Goal: Task Accomplishment & Management: Complete application form

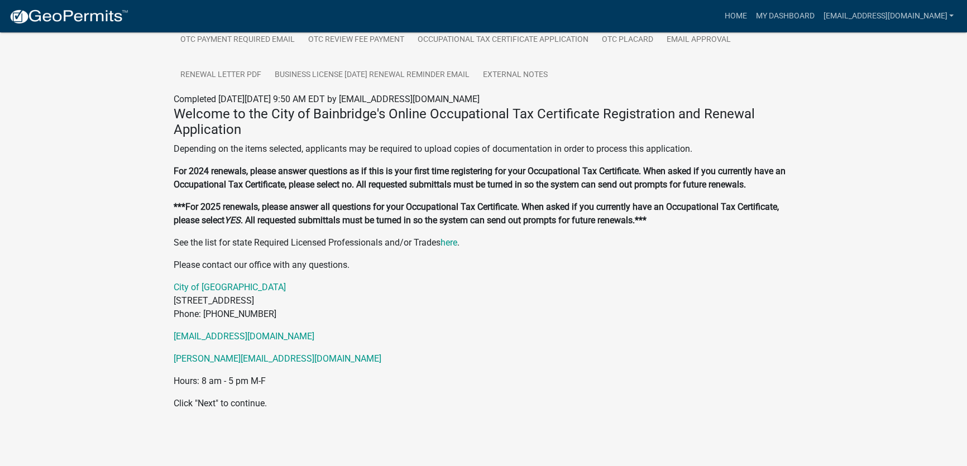
scroll to position [307, 0]
click at [206, 408] on p "Click "Next" to continue." at bounding box center [484, 403] width 620 height 13
click at [800, 347] on div "Welcome to the City of Bainbridge's Online Occupational Tax Certificate Registr…" at bounding box center [483, 263] width 637 height 314
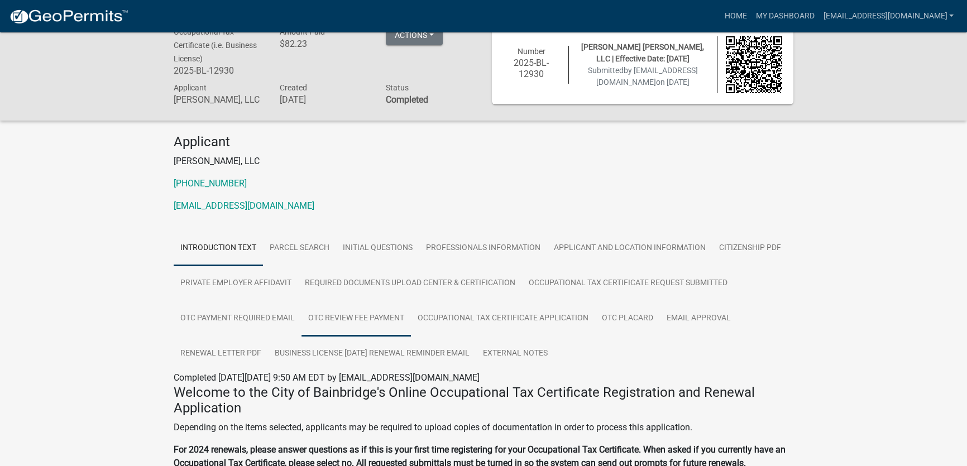
scroll to position [50, 0]
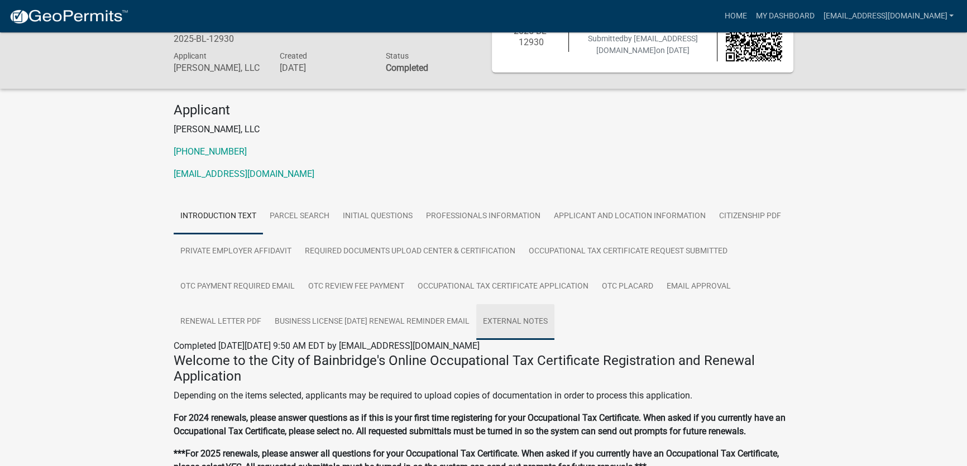
click at [537, 329] on link "External Notes" at bounding box center [515, 322] width 78 height 36
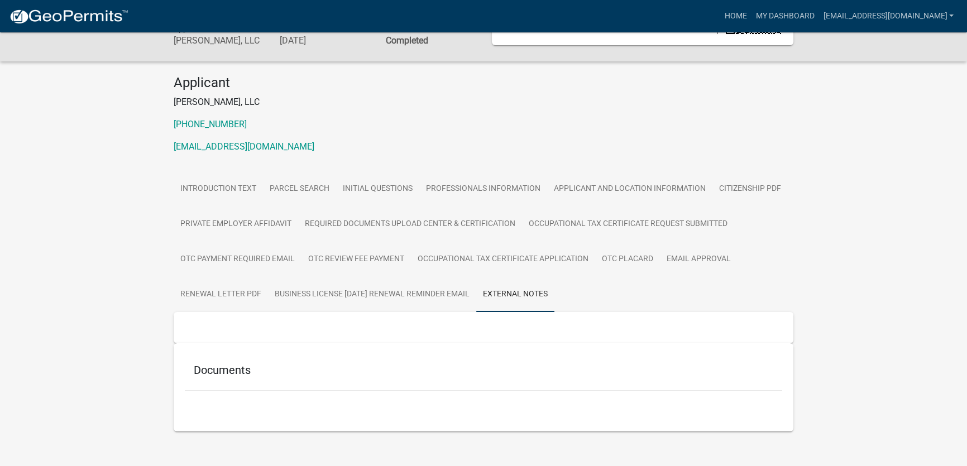
scroll to position [99, 0]
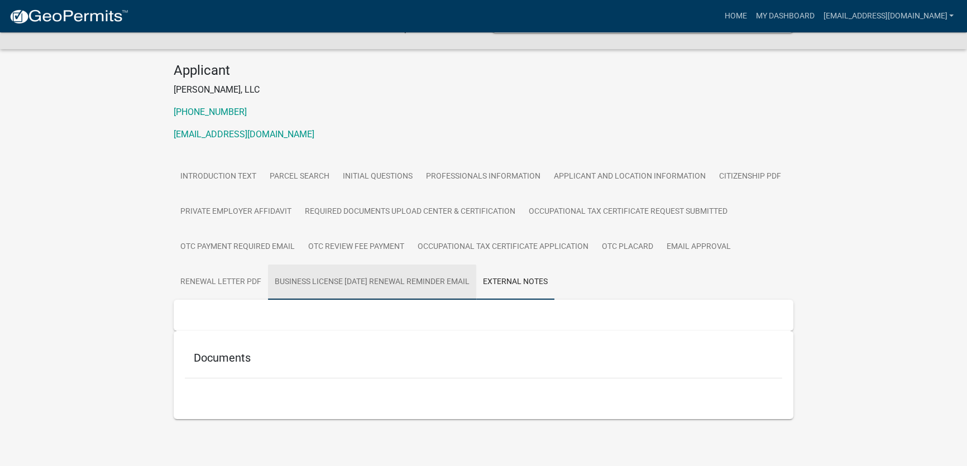
click at [473, 279] on link "Business License [DATE] Renewal Reminder Email" at bounding box center [372, 283] width 208 height 36
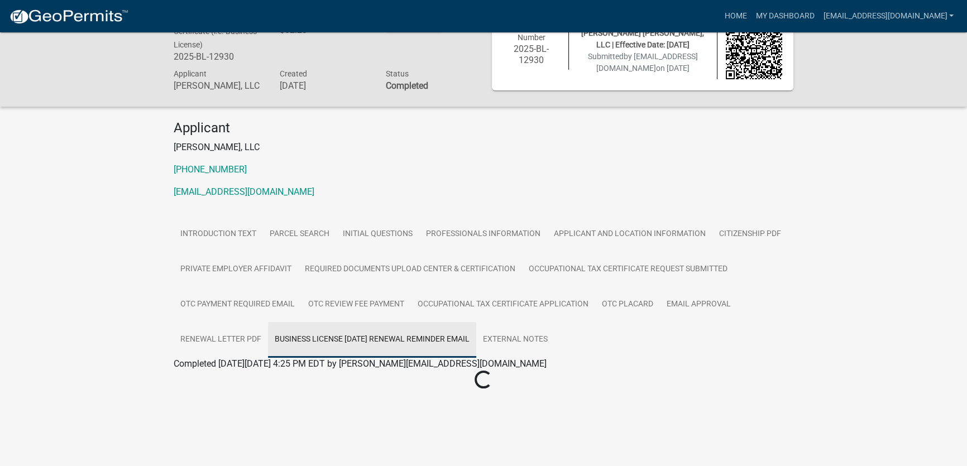
scroll to position [32, 0]
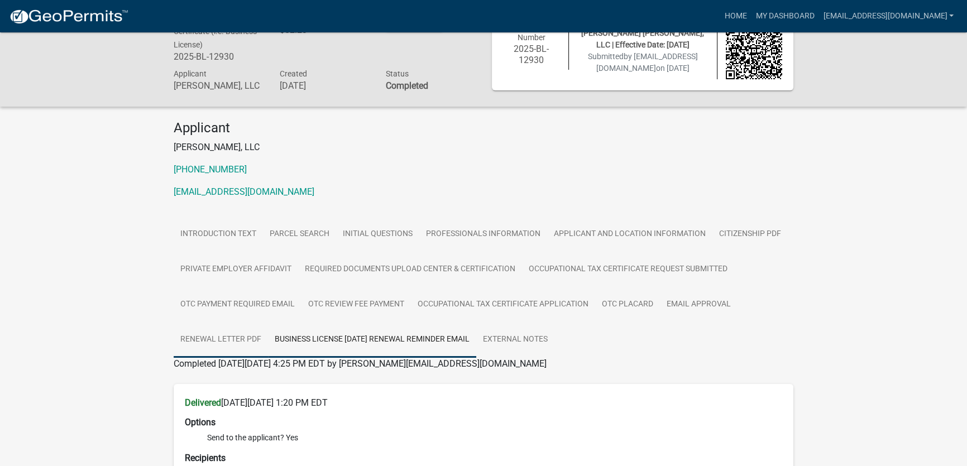
click at [225, 346] on link "Renewal Letter PDF" at bounding box center [221, 340] width 94 height 36
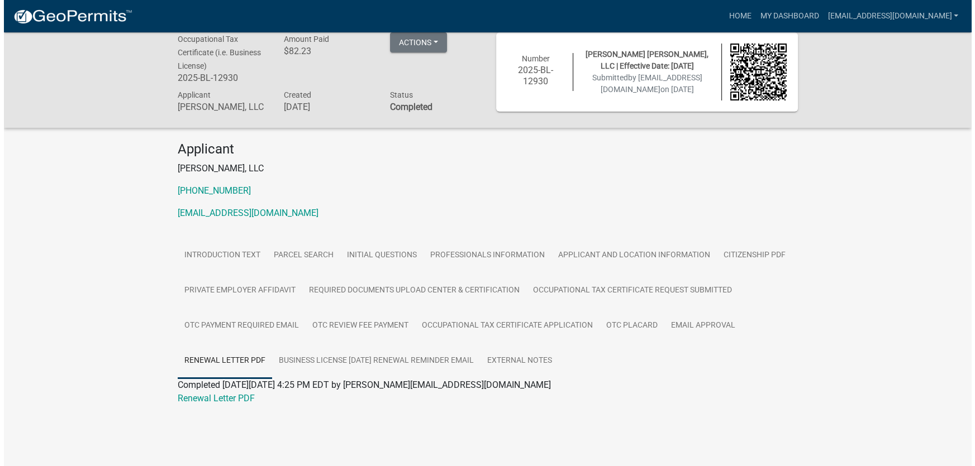
scroll to position [0, 0]
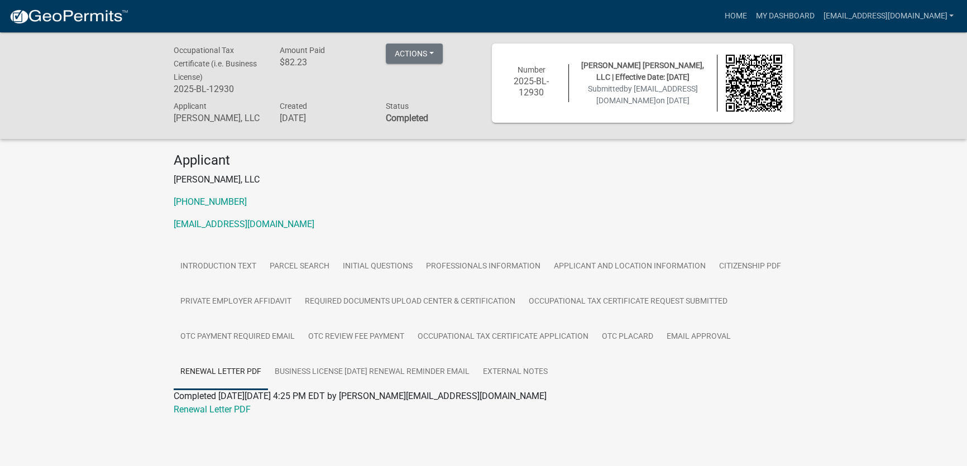
click at [597, 69] on span "[PERSON_NAME] [PERSON_NAME], LLC | Effective Date: [DATE]" at bounding box center [642, 71] width 123 height 21
click at [419, 50] on button "Actions" at bounding box center [414, 54] width 57 height 20
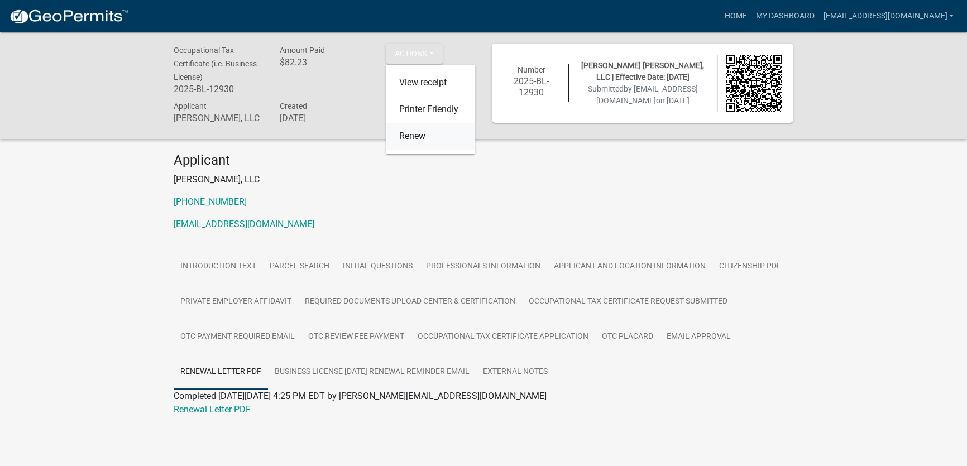
click at [409, 139] on link "Renew" at bounding box center [430, 136] width 89 height 27
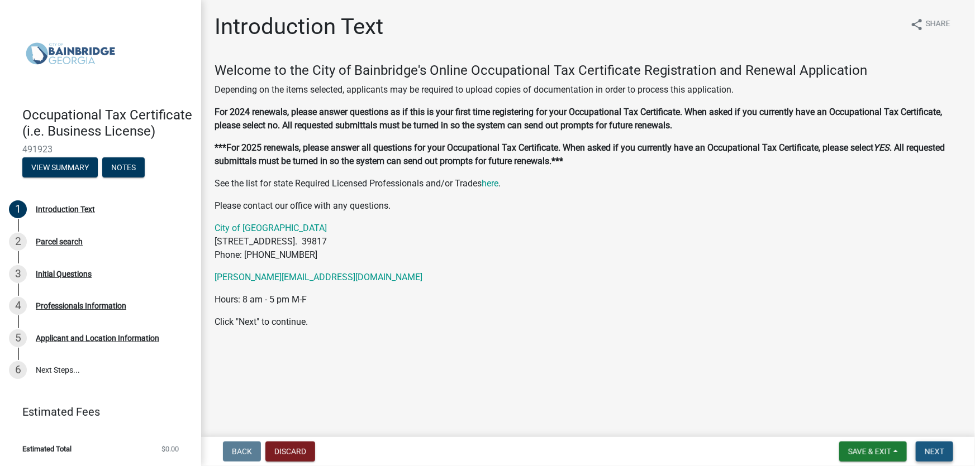
click at [933, 452] on span "Next" at bounding box center [934, 451] width 20 height 9
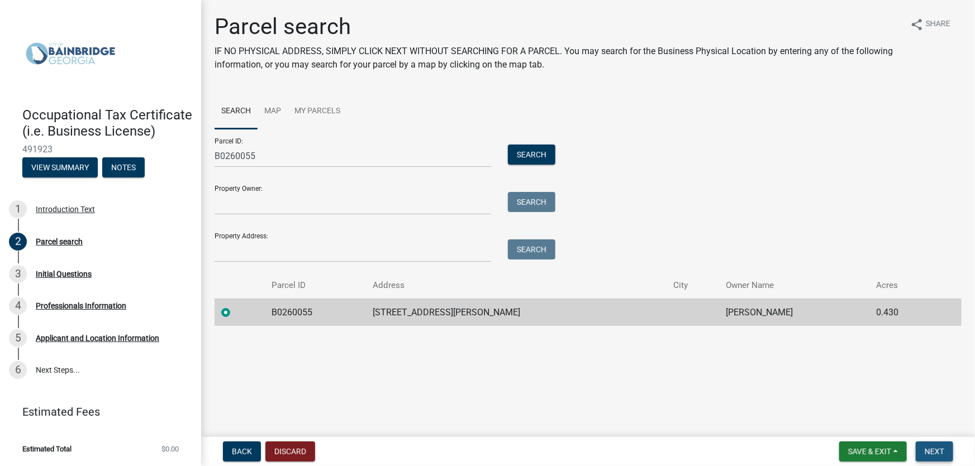
click at [933, 452] on span "Next" at bounding box center [934, 451] width 20 height 9
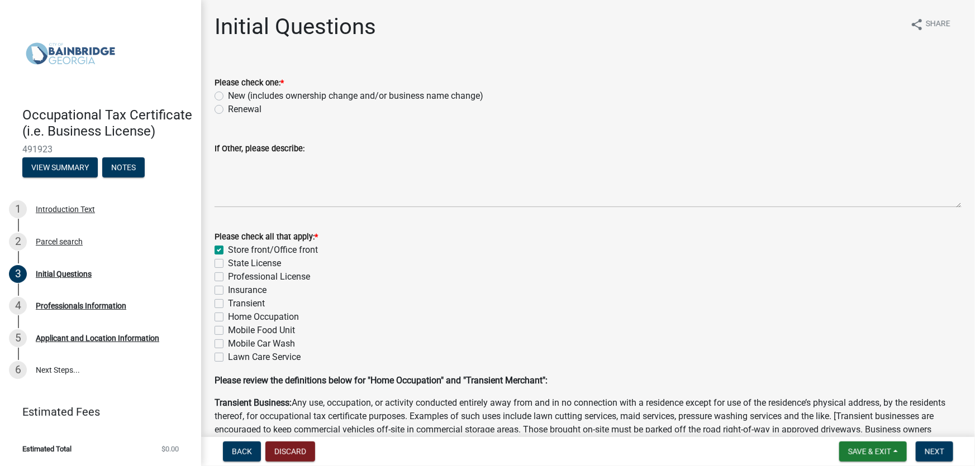
click at [228, 111] on label "Renewal" at bounding box center [245, 109] width 34 height 13
click at [228, 110] on input "Renewal" at bounding box center [231, 106] width 7 height 7
radio input "true"
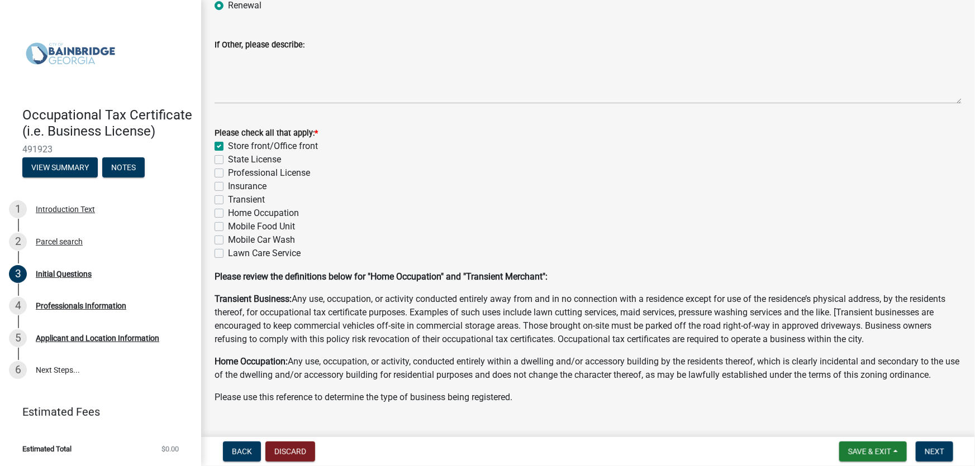
scroll to position [127, 0]
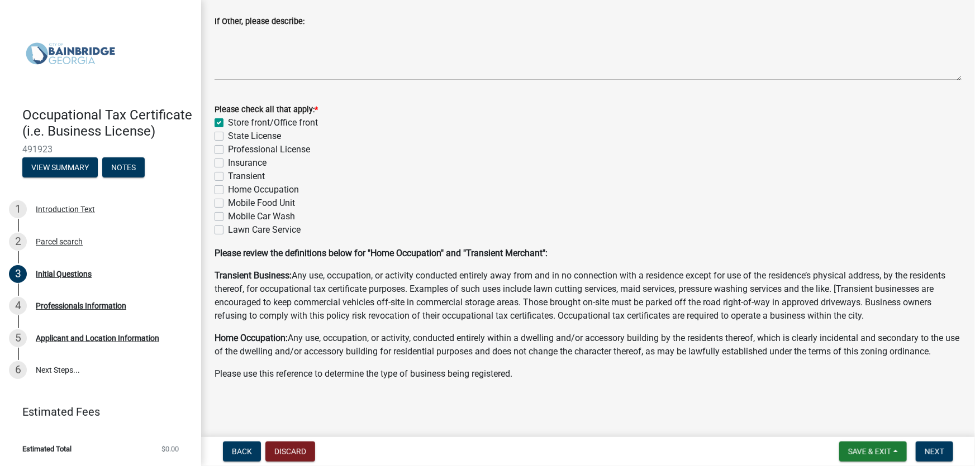
click at [228, 146] on label "Professional License" at bounding box center [269, 149] width 82 height 13
click at [228, 146] on input "Professional License" at bounding box center [231, 146] width 7 height 7
checkbox input "true"
checkbox input "false"
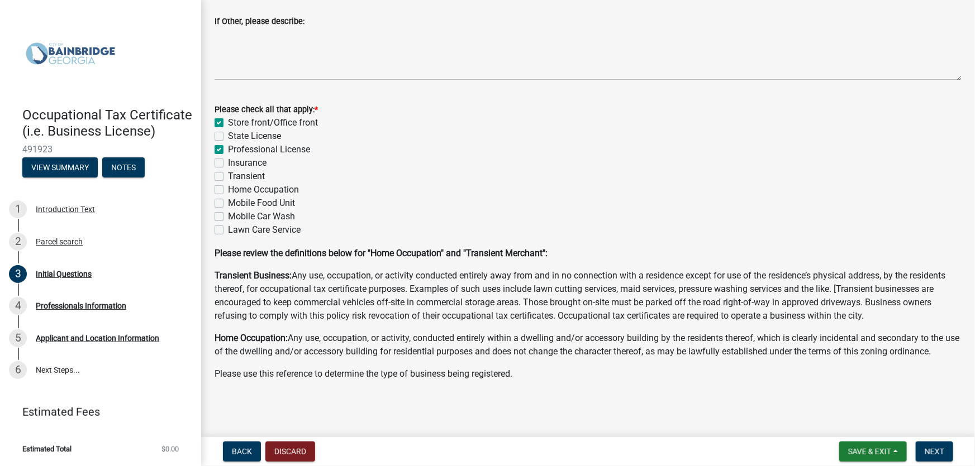
checkbox input "true"
checkbox input "false"
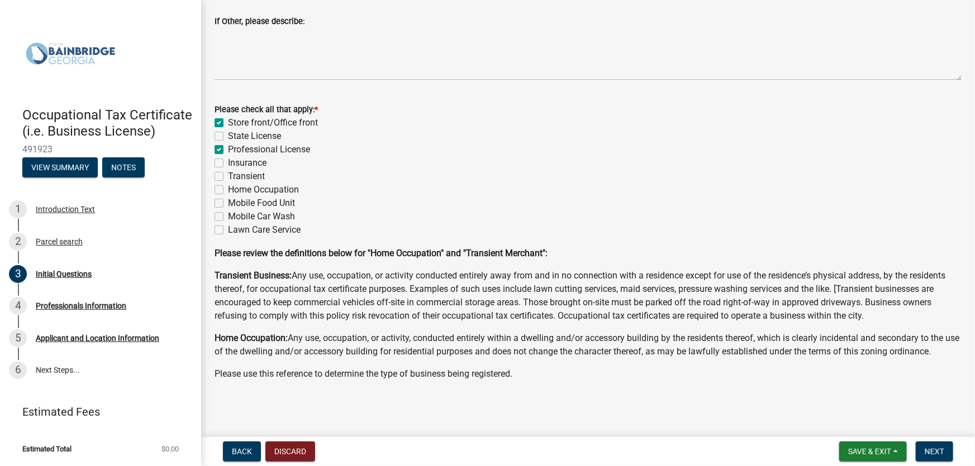
checkbox input "false"
click at [927, 456] on span "Next" at bounding box center [934, 451] width 20 height 9
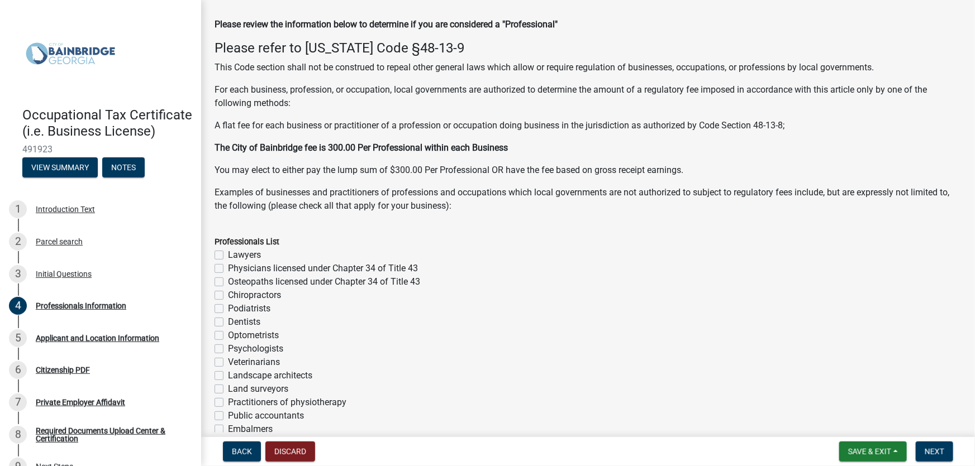
scroll to position [101, 0]
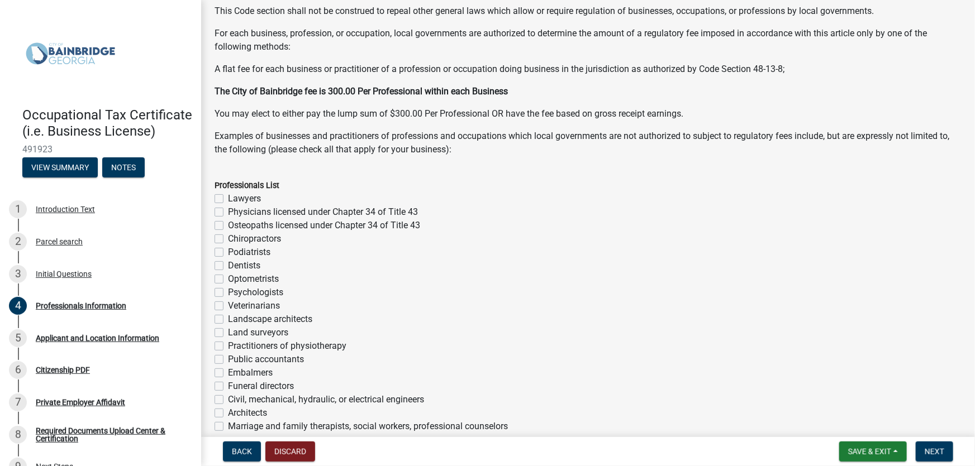
click at [228, 199] on label "Lawyers" at bounding box center [244, 198] width 33 height 13
click at [228, 199] on input "Lawyers" at bounding box center [231, 195] width 7 height 7
checkbox input "true"
checkbox input "false"
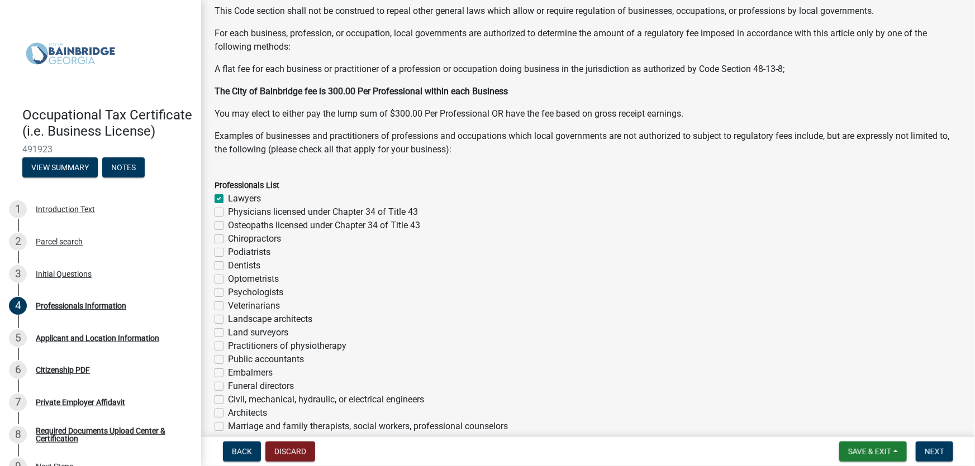
checkbox input "false"
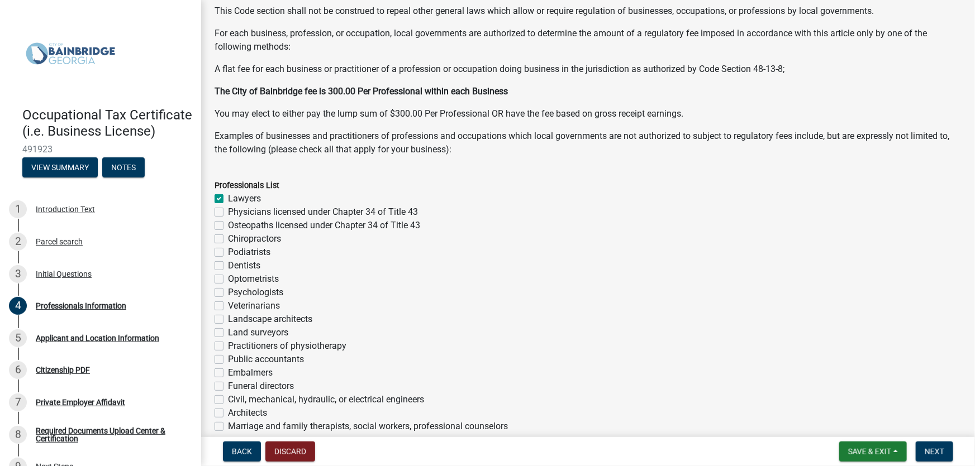
checkbox input "false"
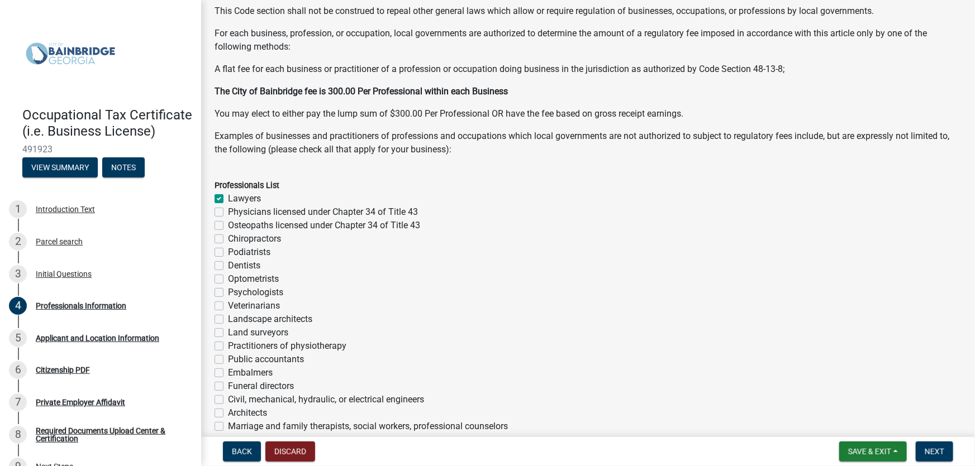
checkbox input "false"
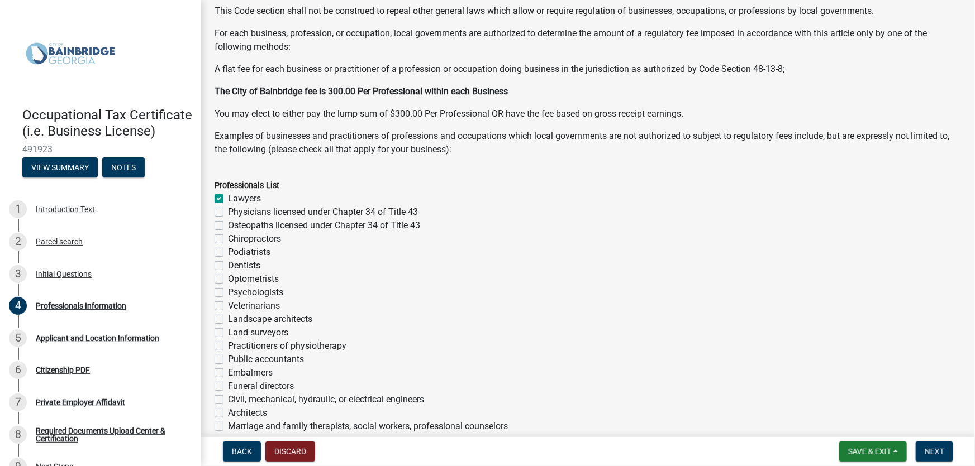
checkbox input "false"
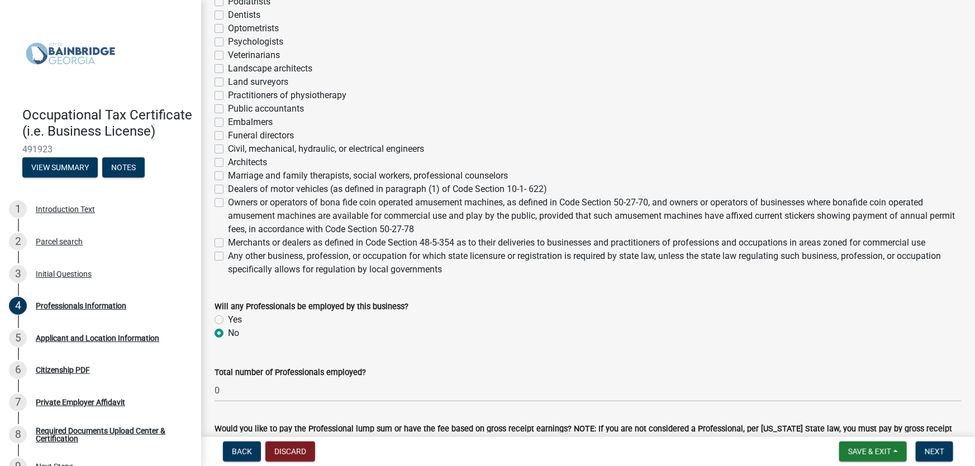
scroll to position [442, 0]
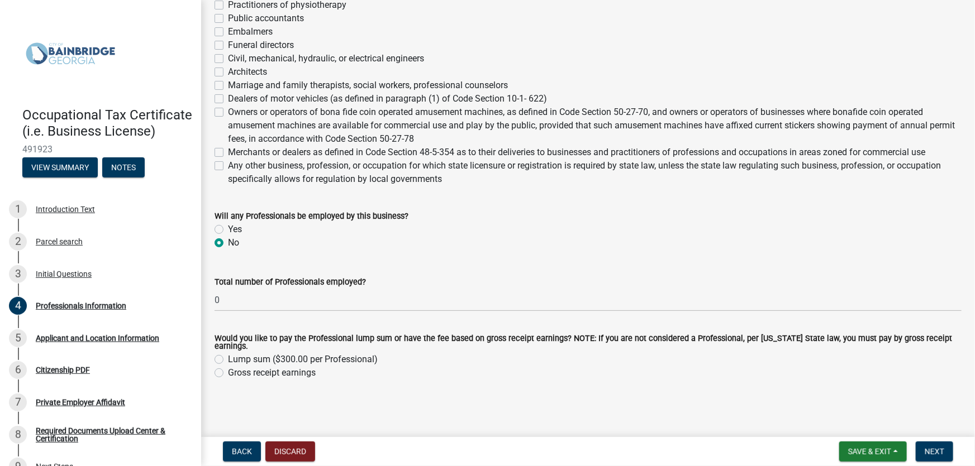
click at [228, 230] on label "Yes" at bounding box center [235, 229] width 14 height 13
click at [228, 230] on input "Yes" at bounding box center [231, 226] width 7 height 7
radio input "true"
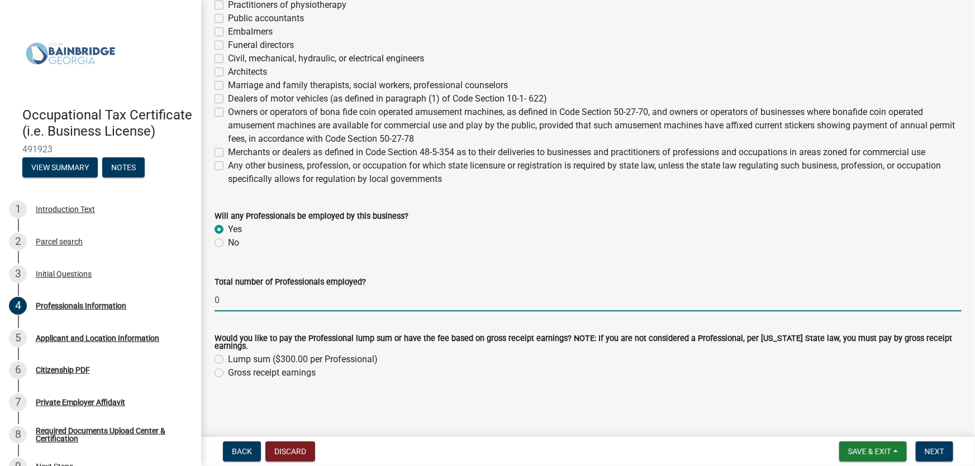
click at [257, 304] on input "0" at bounding box center [587, 300] width 747 height 23
type input "1"
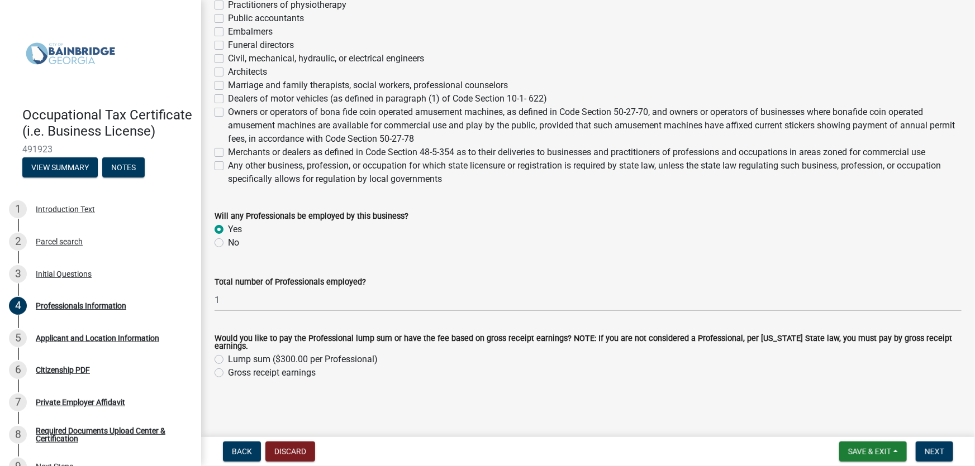
click at [228, 374] on label "Gross receipt earnings" at bounding box center [272, 372] width 88 height 13
click at [228, 374] on input "Gross receipt earnings" at bounding box center [231, 369] width 7 height 7
radio input "true"
click at [936, 448] on span "Next" at bounding box center [934, 451] width 20 height 9
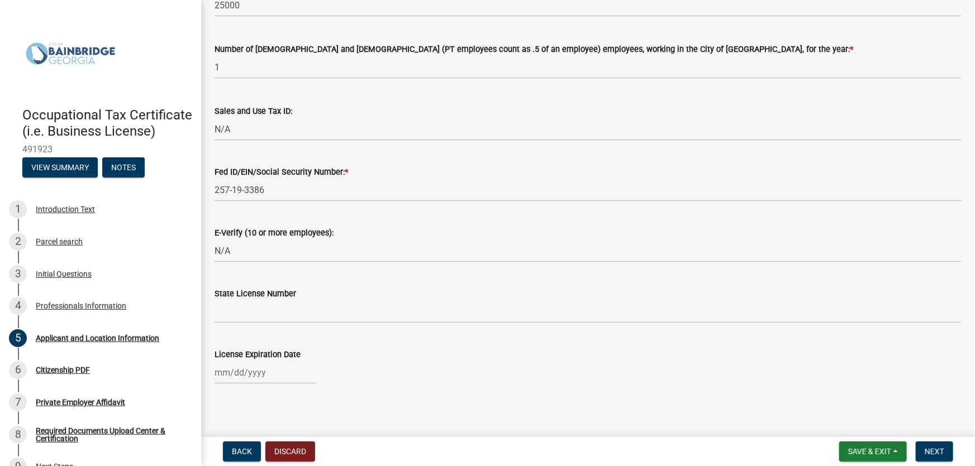
scroll to position [1425, 0]
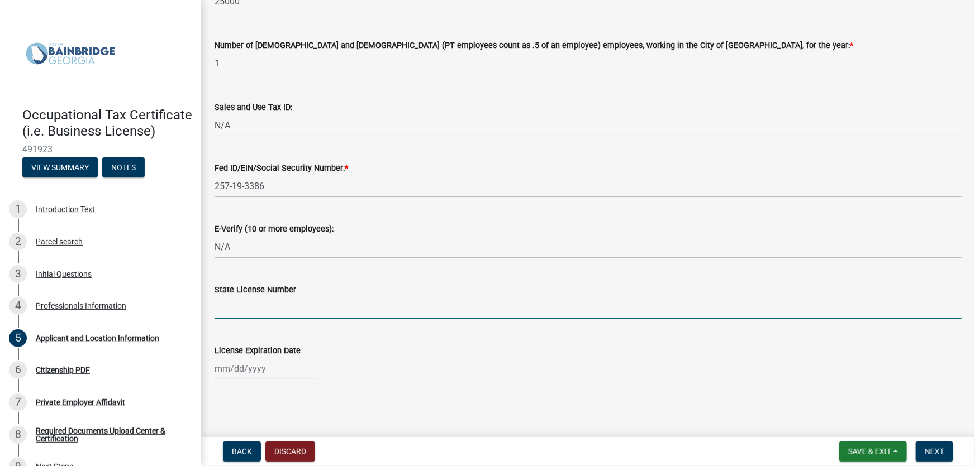
click at [268, 314] on input "State License Number" at bounding box center [587, 308] width 747 height 23
click at [340, 312] on input "541" at bounding box center [587, 308] width 747 height 23
type input "541779"
select select "10"
select select "2025"
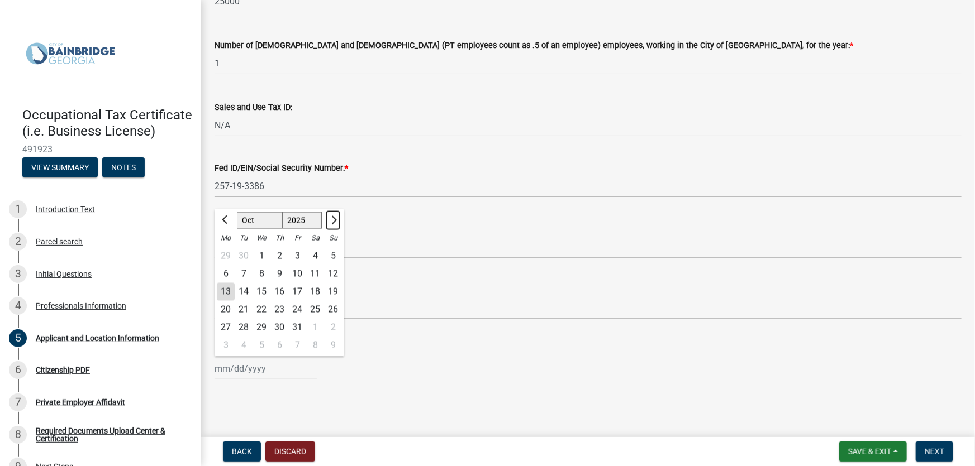
click at [335, 218] on span "Next month" at bounding box center [332, 220] width 8 height 8
select select "12"
click at [260, 323] on div "31" at bounding box center [261, 328] width 18 height 18
type input "[DATE]"
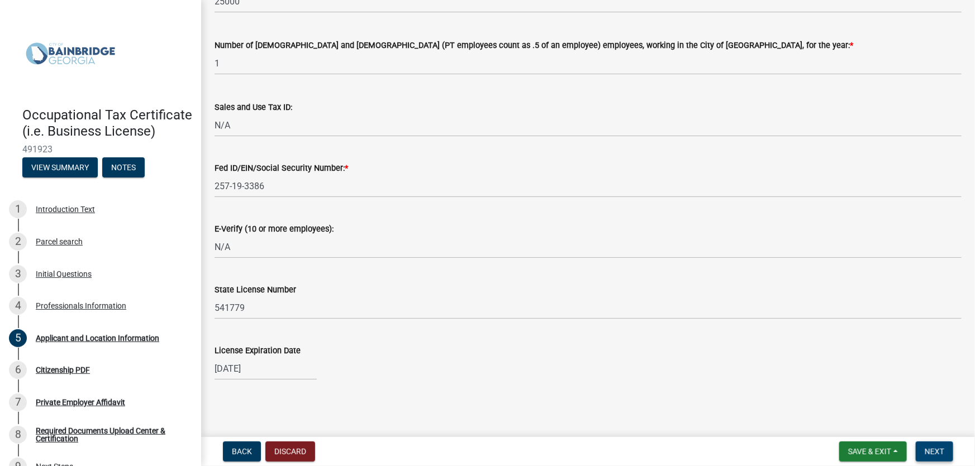
click at [929, 447] on span "Next" at bounding box center [934, 451] width 20 height 9
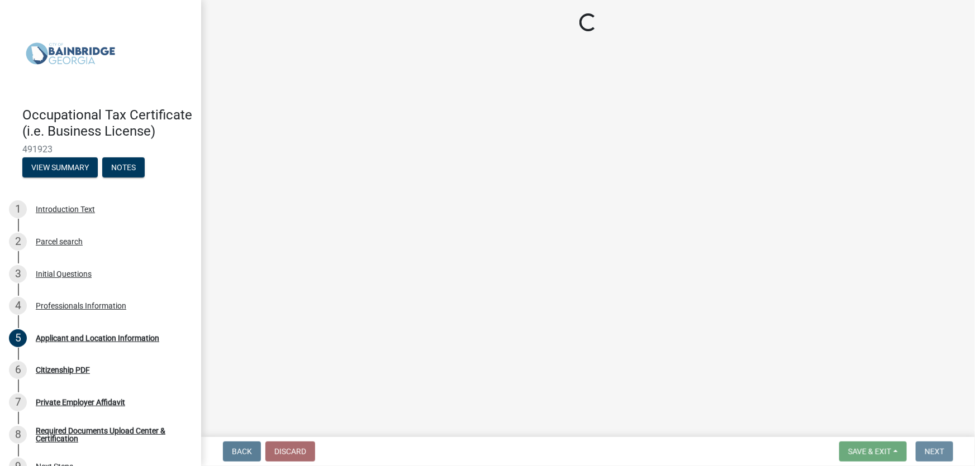
scroll to position [0, 0]
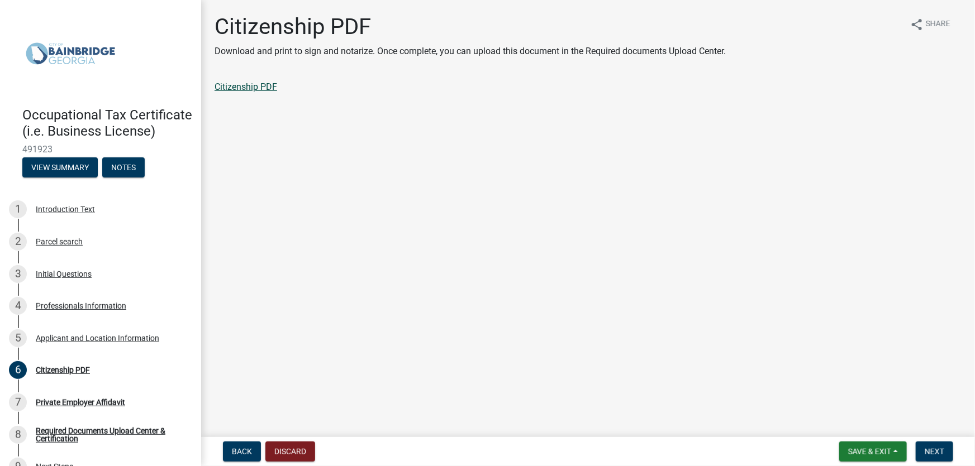
click at [256, 88] on link "Citizenship PDF" at bounding box center [245, 87] width 63 height 11
click at [931, 448] on span "Next" at bounding box center [934, 451] width 20 height 9
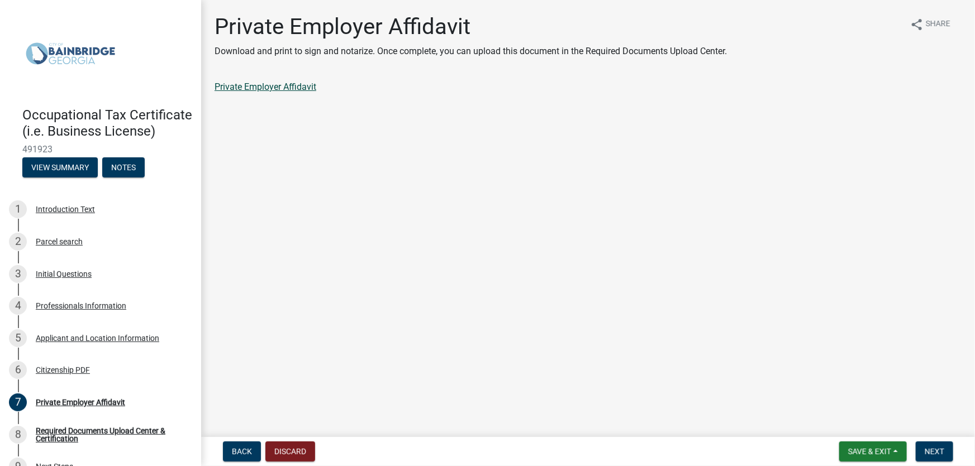
click at [296, 85] on link "Private Employer Affidavit" at bounding box center [265, 87] width 102 height 11
click at [939, 452] on span "Next" at bounding box center [934, 451] width 20 height 9
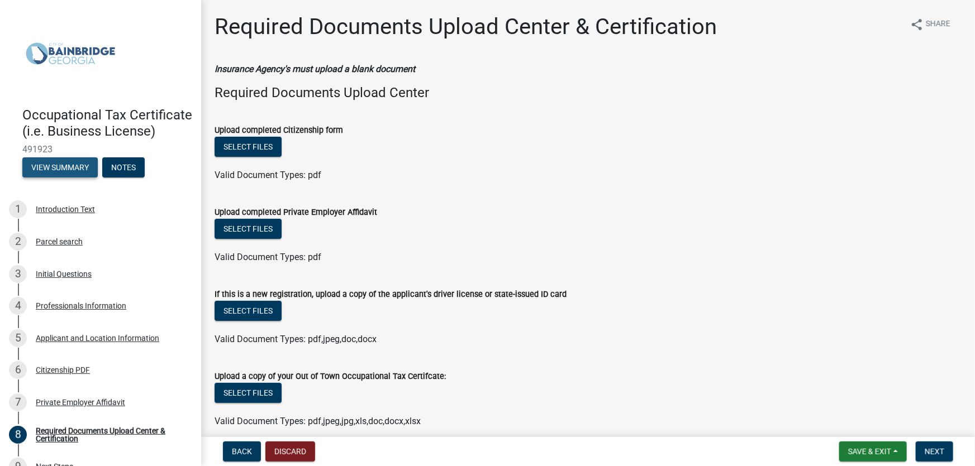
click at [58, 178] on button "View Summary" at bounding box center [59, 168] width 75 height 20
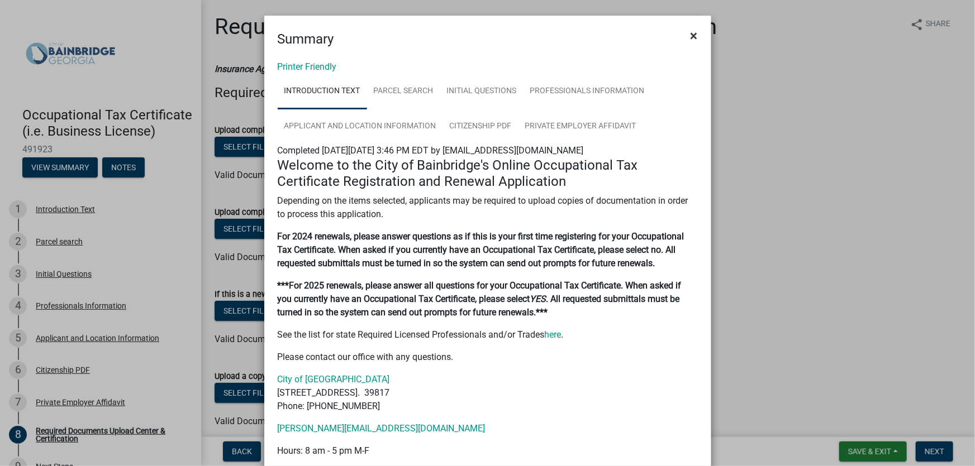
click at [683, 32] on button "×" at bounding box center [693, 35] width 25 height 31
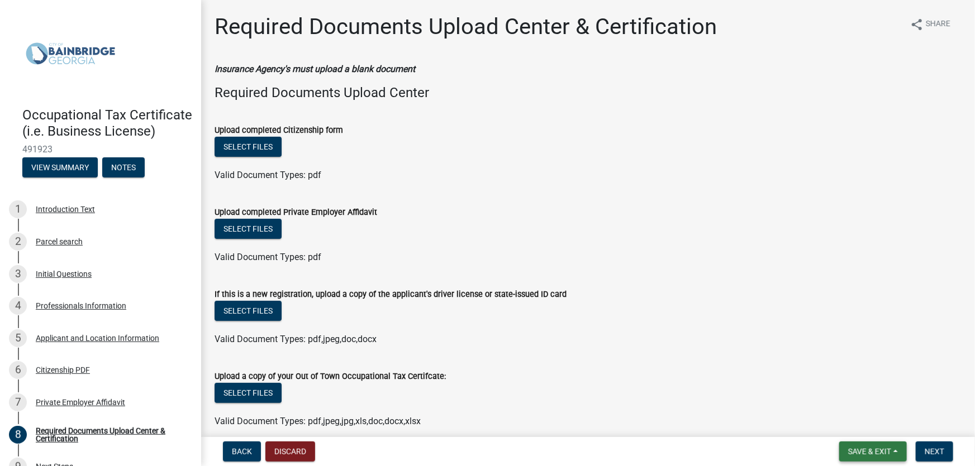
click at [895, 450] on button "Save & Exit" at bounding box center [873, 452] width 68 height 20
click at [865, 424] on button "Save & Exit" at bounding box center [861, 422] width 89 height 27
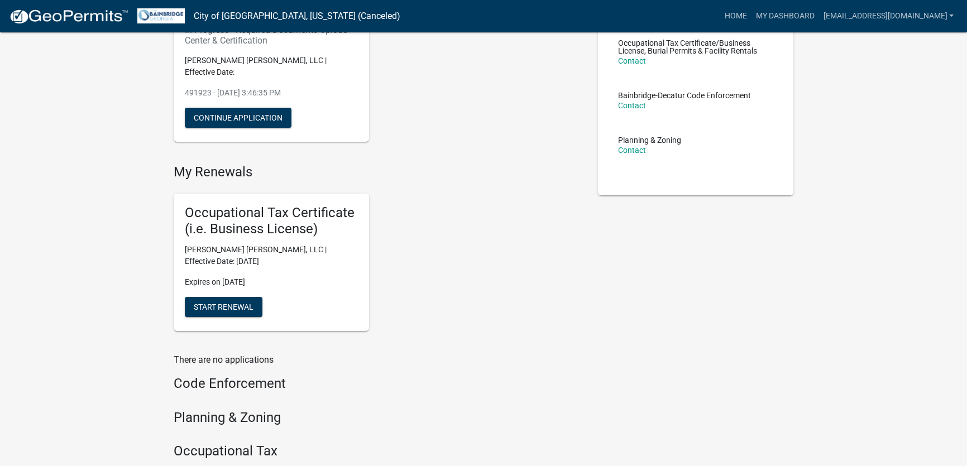
scroll to position [152, 0]
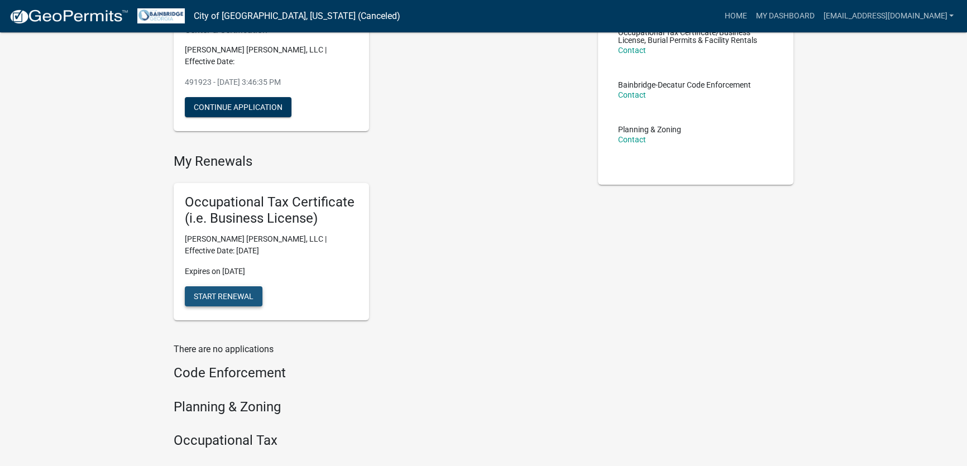
click at [209, 292] on span "Start Renewal" at bounding box center [224, 296] width 60 height 9
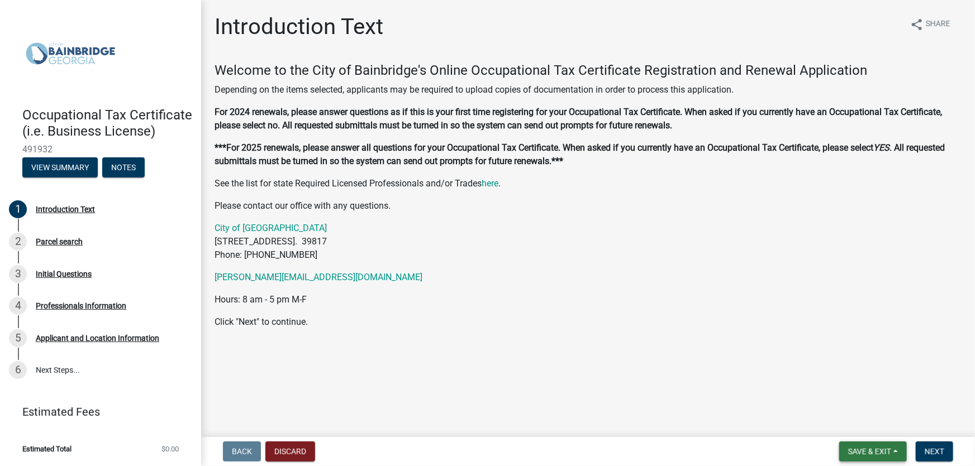
click at [884, 457] on button "Save & Exit" at bounding box center [873, 452] width 68 height 20
click at [298, 451] on button "Discard" at bounding box center [290, 452] width 50 height 20
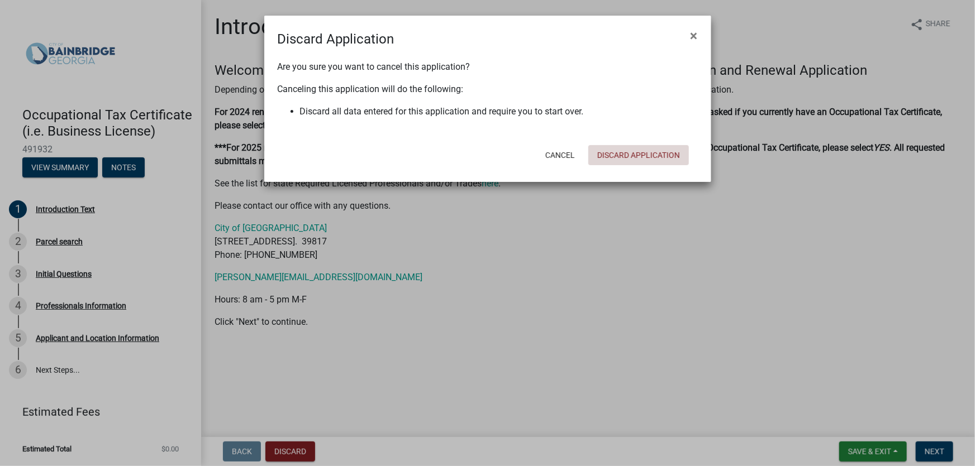
click at [632, 154] on button "Discard Application" at bounding box center [638, 155] width 101 height 20
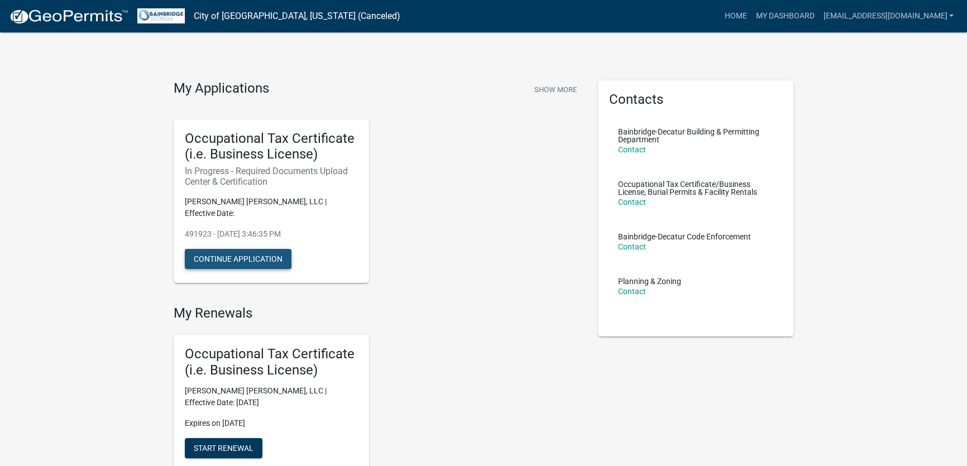
click at [251, 250] on button "Continue Application" at bounding box center [238, 259] width 107 height 20
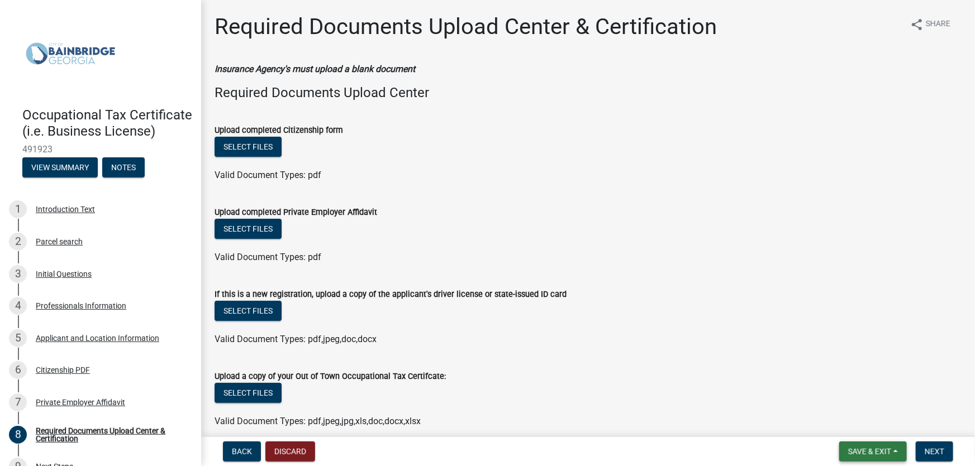
click at [866, 448] on button "Save & Exit" at bounding box center [873, 452] width 68 height 20
click at [855, 427] on button "Save & Exit" at bounding box center [861, 422] width 89 height 27
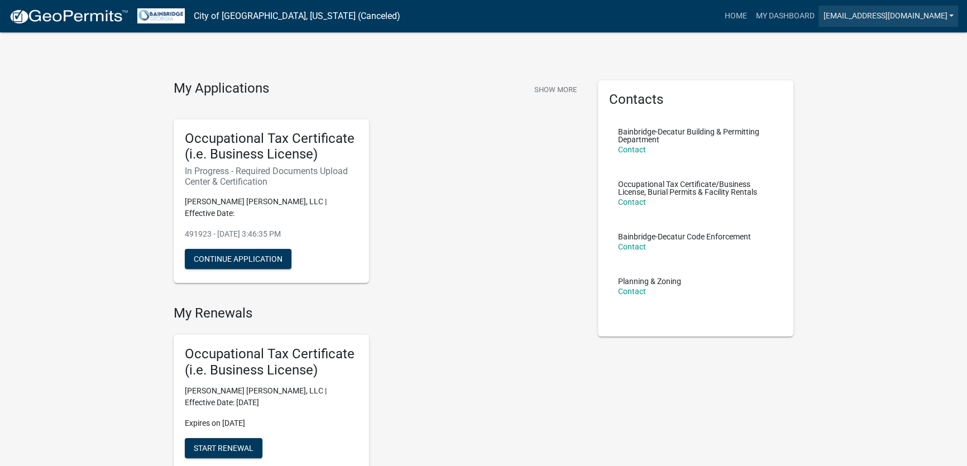
click at [877, 15] on link "[EMAIL_ADDRESS][DOMAIN_NAME]" at bounding box center [889, 16] width 140 height 21
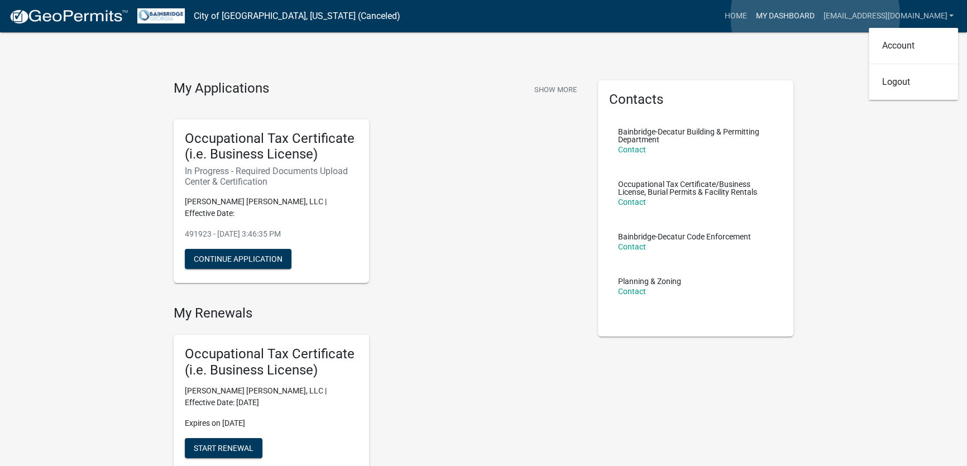
click at [815, 16] on link "My Dashboard" at bounding box center [785, 16] width 68 height 21
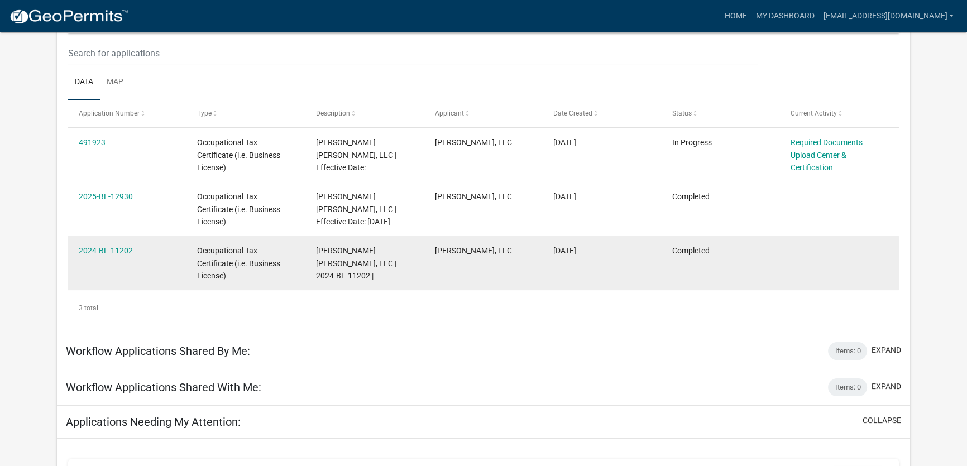
scroll to position [152, 0]
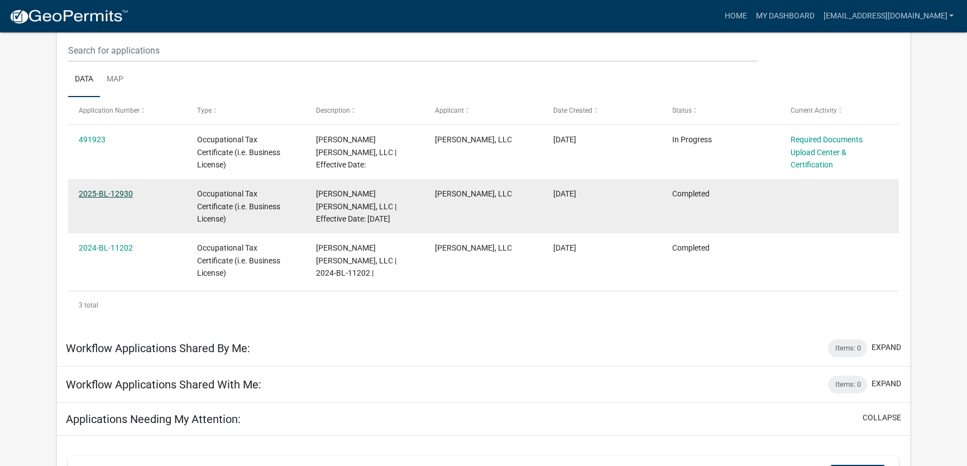
click at [100, 193] on link "2025-BL-12930" at bounding box center [106, 193] width 54 height 9
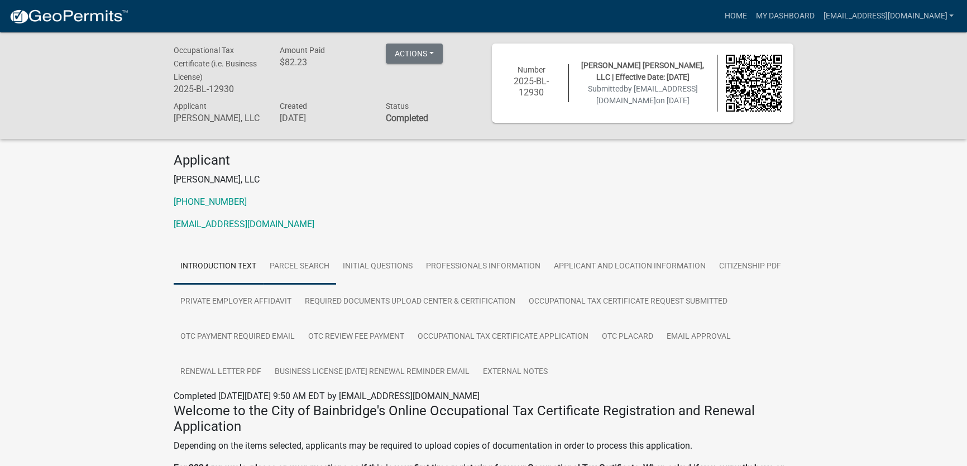
click at [304, 274] on link "Parcel search" at bounding box center [299, 267] width 73 height 36
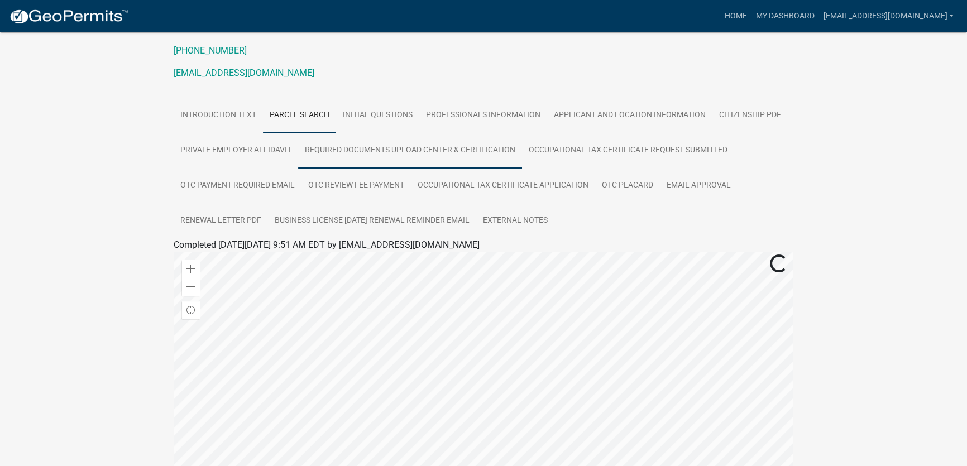
scroll to position [152, 0]
click at [390, 123] on link "Initial Questions" at bounding box center [377, 115] width 83 height 36
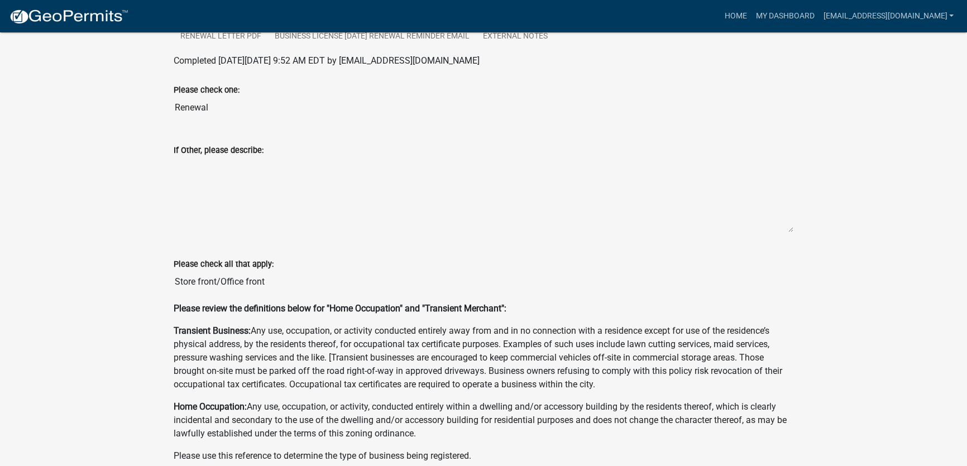
scroll to position [245, 0]
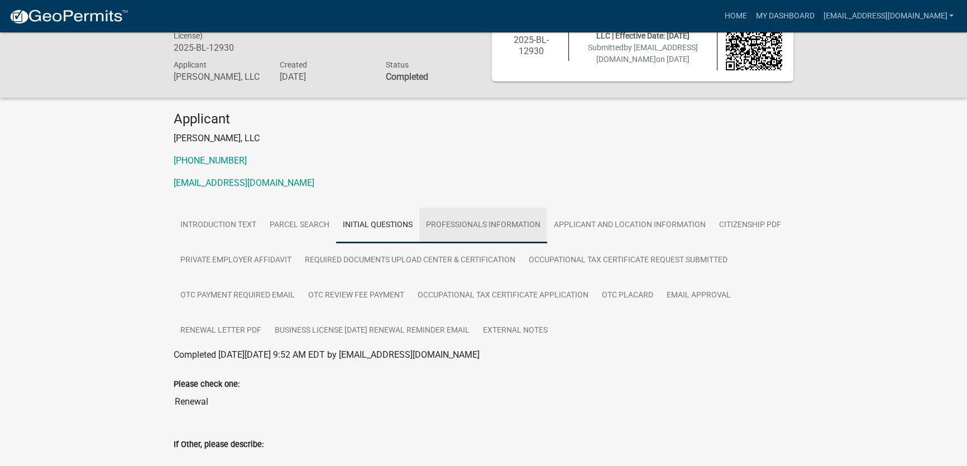
click at [460, 235] on link "Professionals Information" at bounding box center [483, 226] width 128 height 36
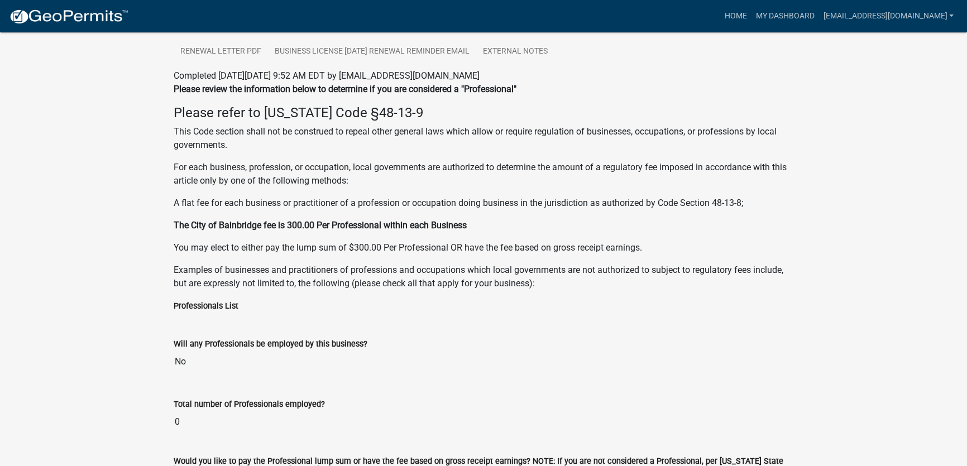
scroll to position [164, 0]
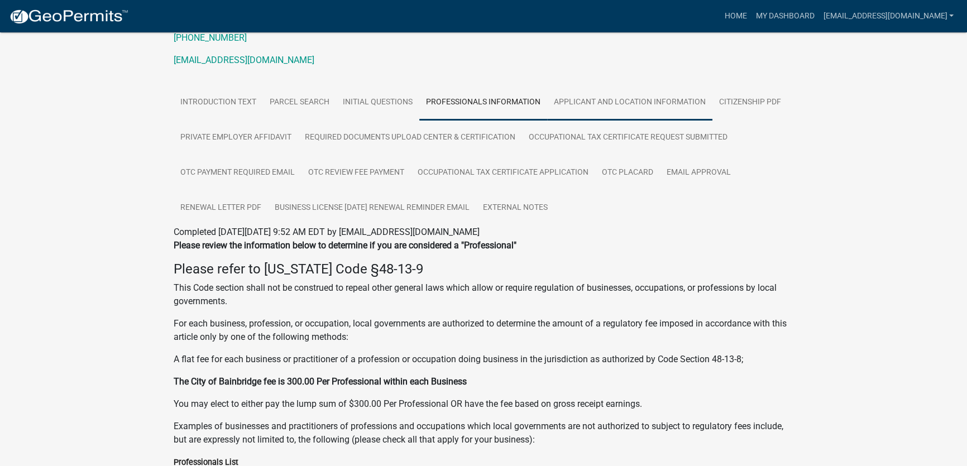
click at [584, 110] on link "Applicant and Location Information" at bounding box center [629, 103] width 165 height 36
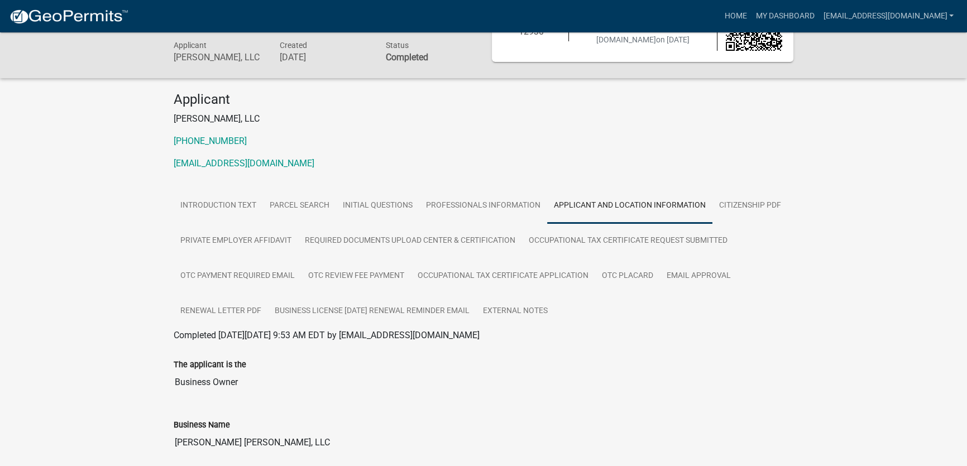
scroll to position [32, 0]
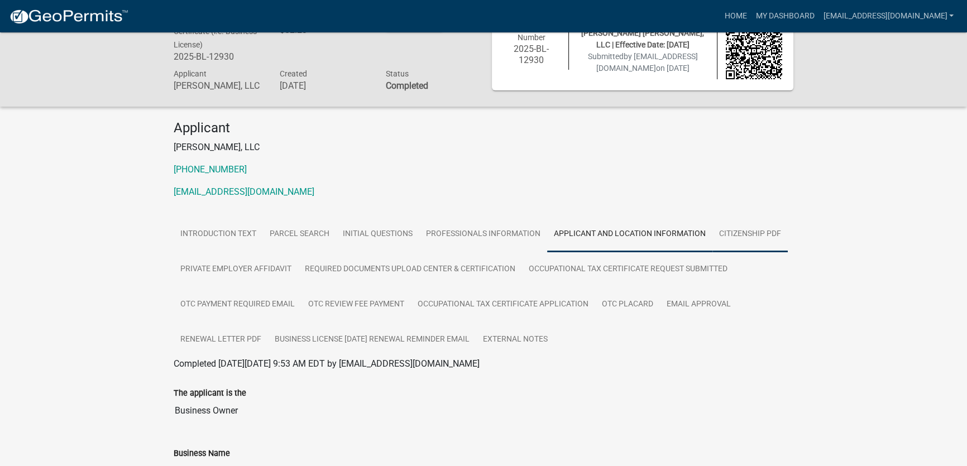
click at [734, 242] on link "Citizenship PDF" at bounding box center [750, 235] width 75 height 36
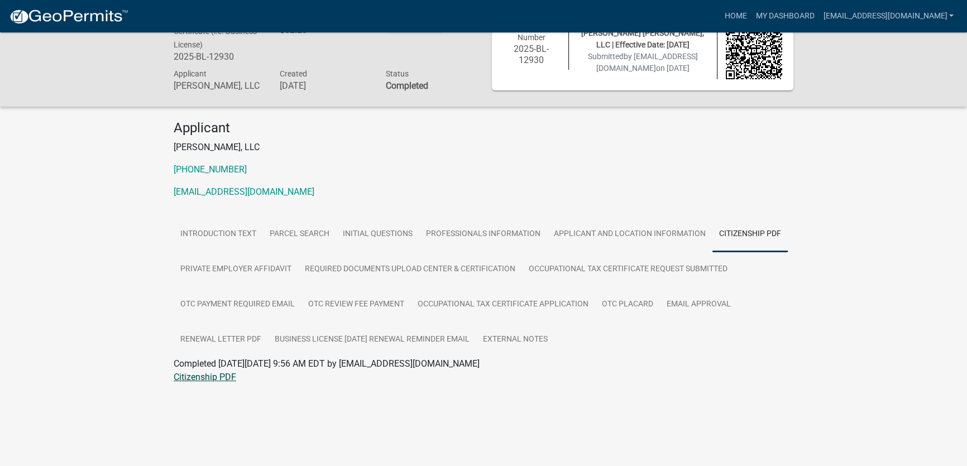
click at [206, 383] on link "Citizenship PDF" at bounding box center [205, 377] width 63 height 11
click at [232, 284] on link "Private Employer Affidavit" at bounding box center [236, 270] width 125 height 36
click at [225, 383] on link "Private Employer Affidavit" at bounding box center [225, 377] width 102 height 11
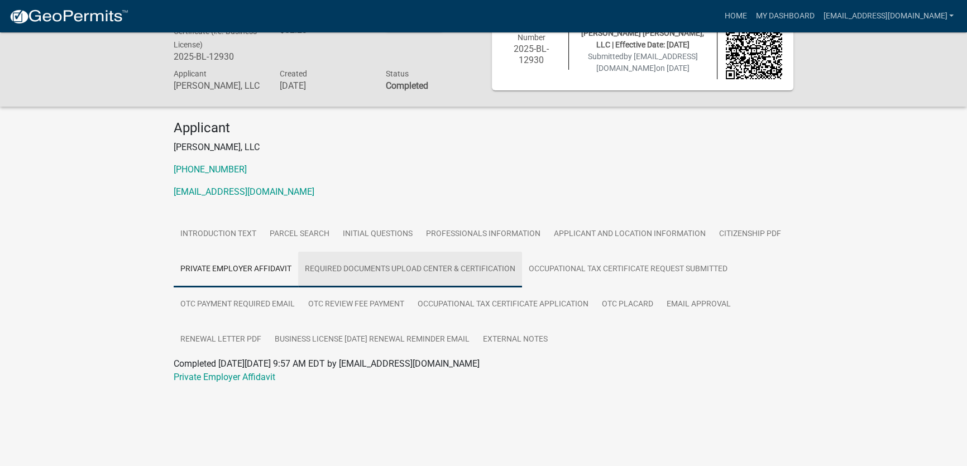
click at [363, 278] on link "Required Documents Upload Center & Certification" at bounding box center [410, 270] width 224 height 36
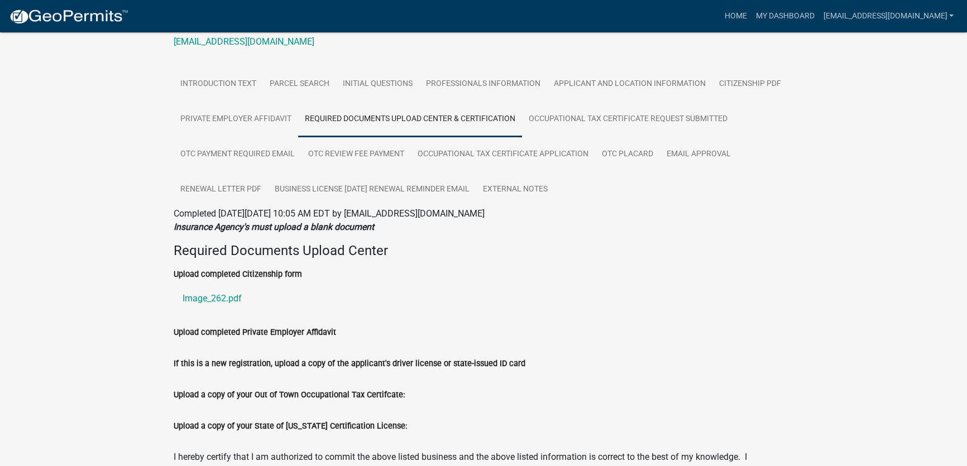
scroll to position [184, 0]
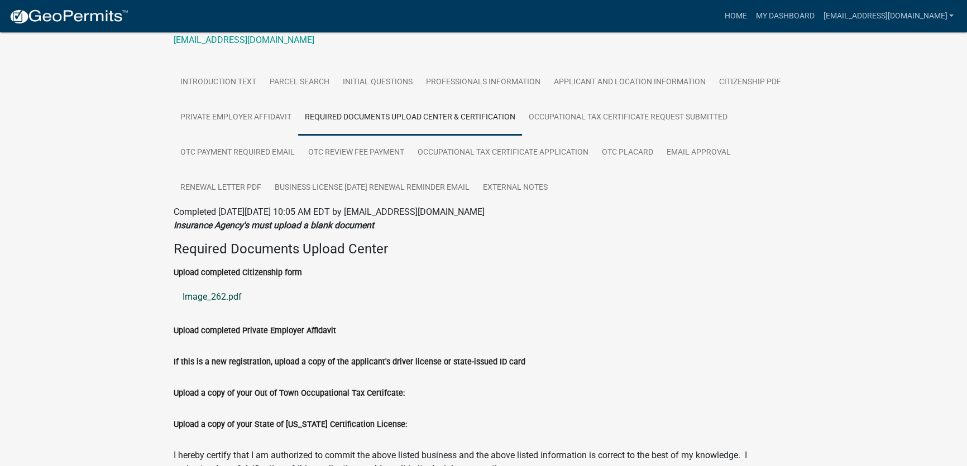
click at [228, 307] on link "Image_262.pdf" at bounding box center [484, 297] width 620 height 27
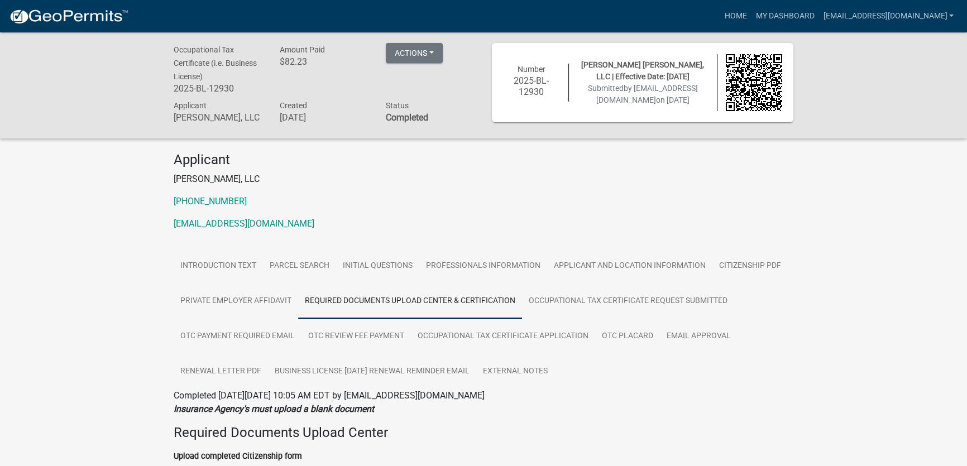
scroll to position [0, 0]
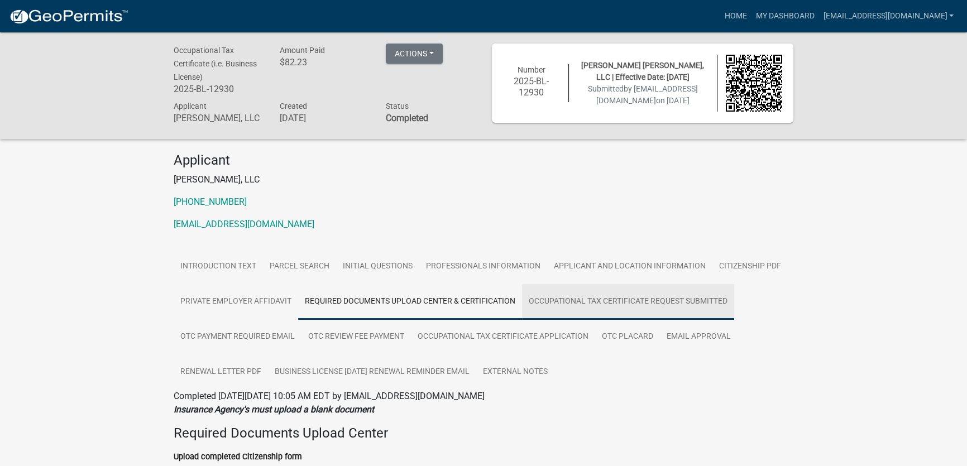
click at [575, 313] on link "Occupational Tax Certificate Request Submitted" at bounding box center [628, 302] width 212 height 36
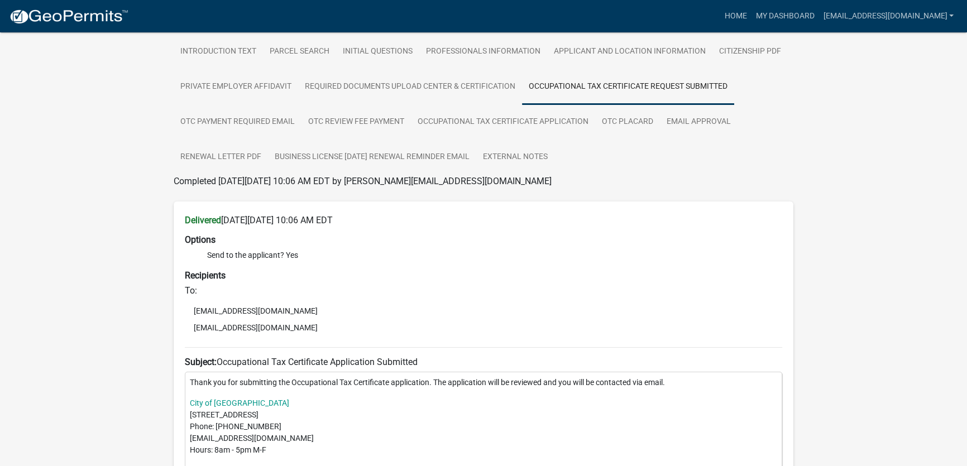
scroll to position [195, 0]
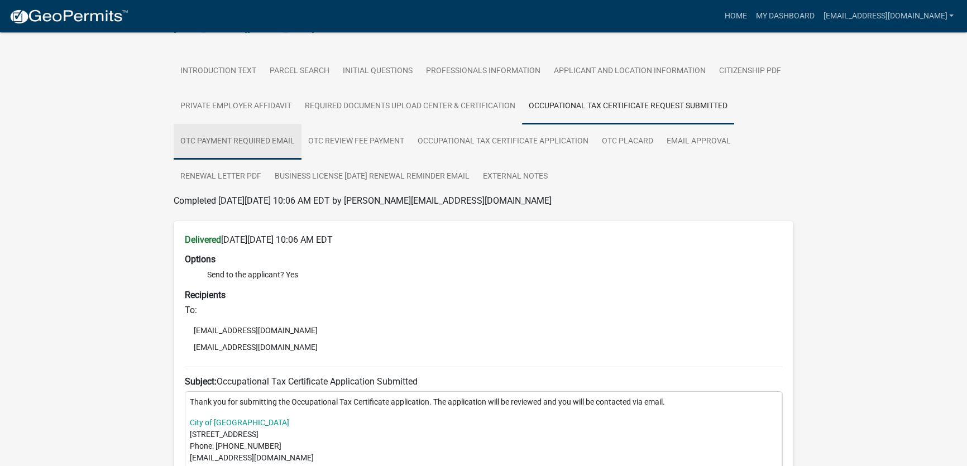
click at [257, 152] on link "OTC Payment Required Email" at bounding box center [238, 142] width 128 height 36
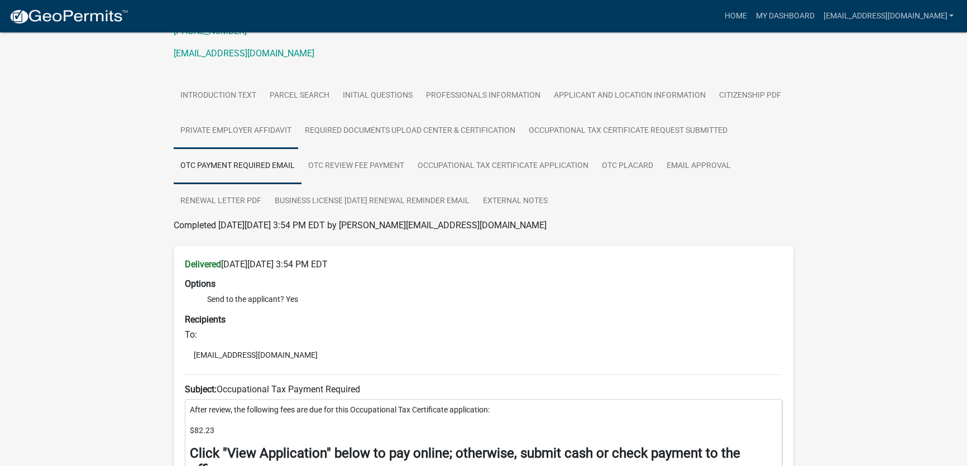
scroll to position [184, 0]
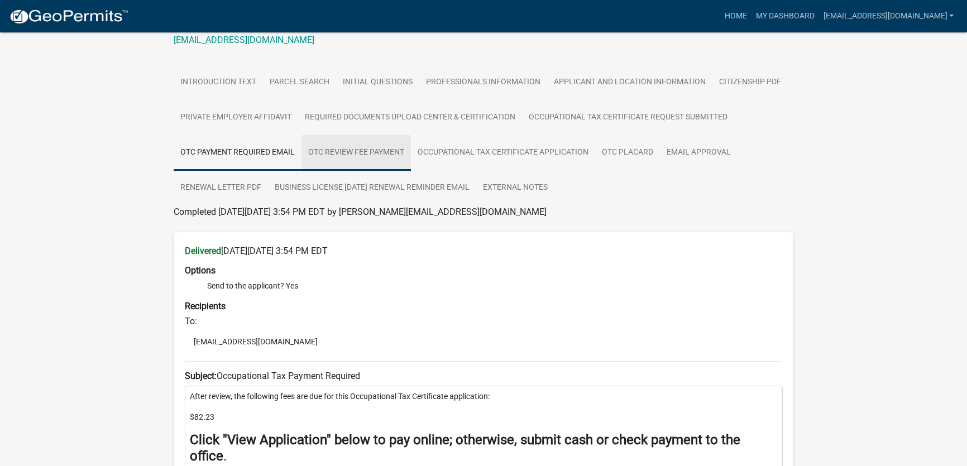
click at [351, 160] on link "OTC Review Fee Payment" at bounding box center [356, 153] width 109 height 36
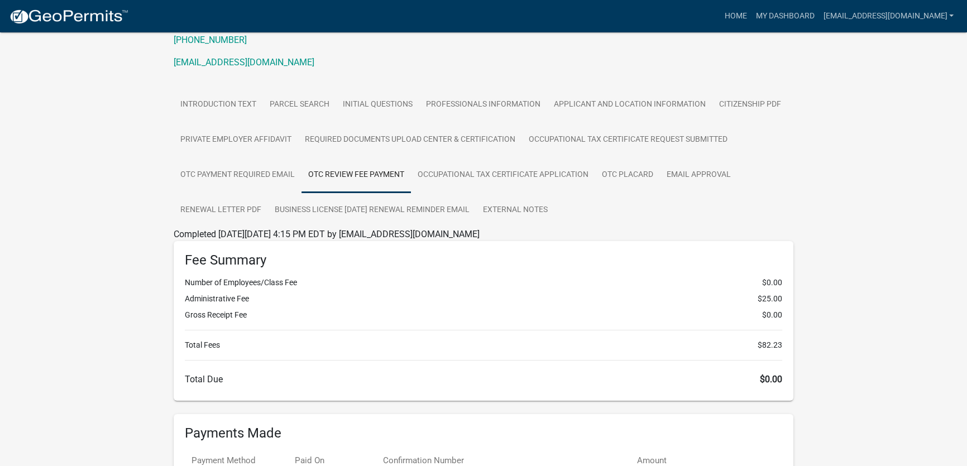
scroll to position [156, 0]
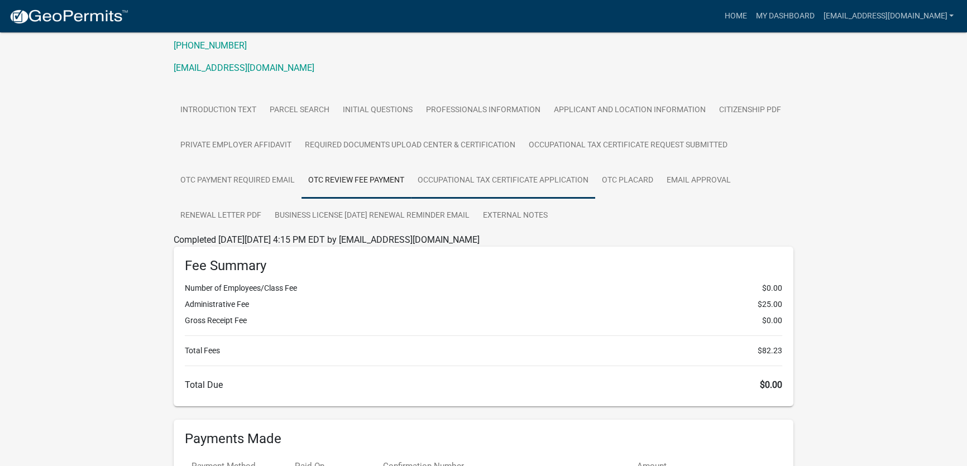
click at [508, 193] on link "Occupational Tax Certificate Application" at bounding box center [503, 181] width 184 height 36
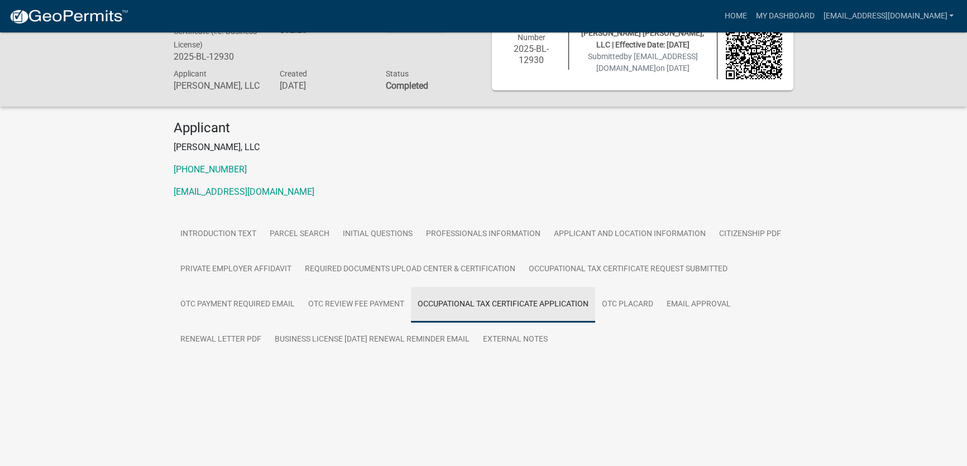
scroll to position [32, 0]
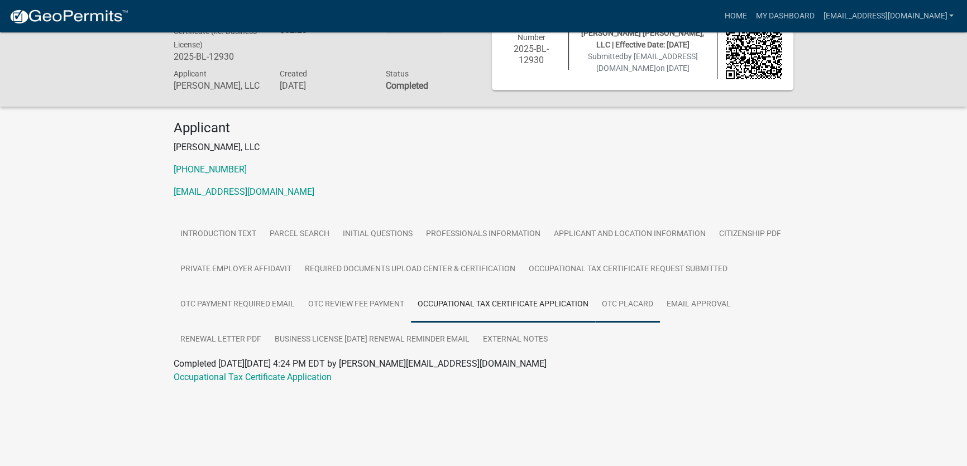
click at [637, 314] on link "OTC Placard" at bounding box center [627, 305] width 65 height 36
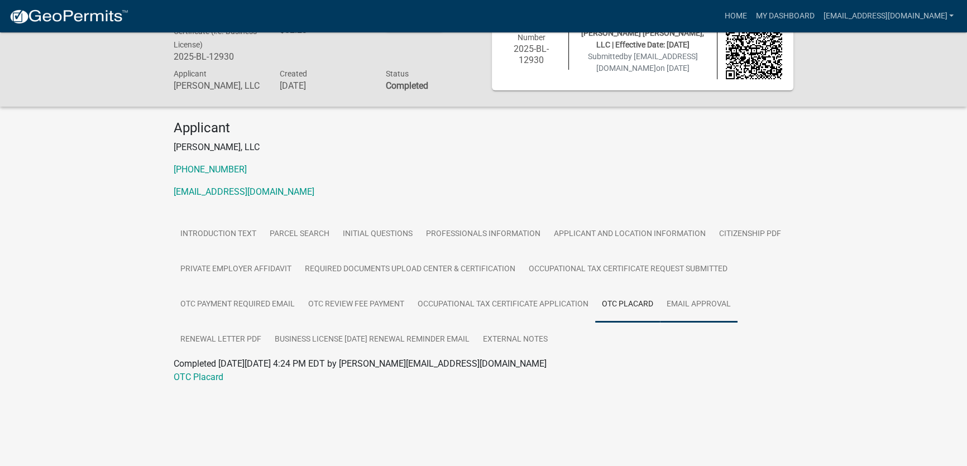
click at [714, 317] on link "Email Approval" at bounding box center [699, 305] width 78 height 36
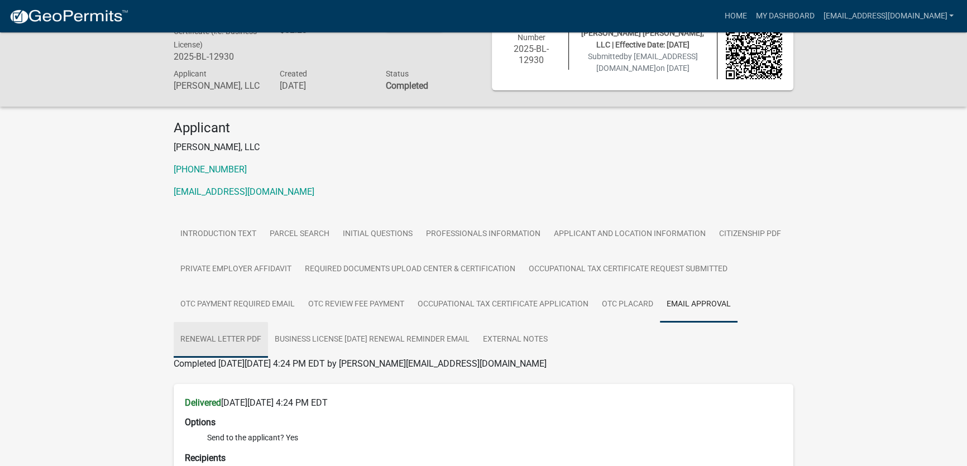
click at [213, 346] on link "Renewal Letter PDF" at bounding box center [221, 340] width 94 height 36
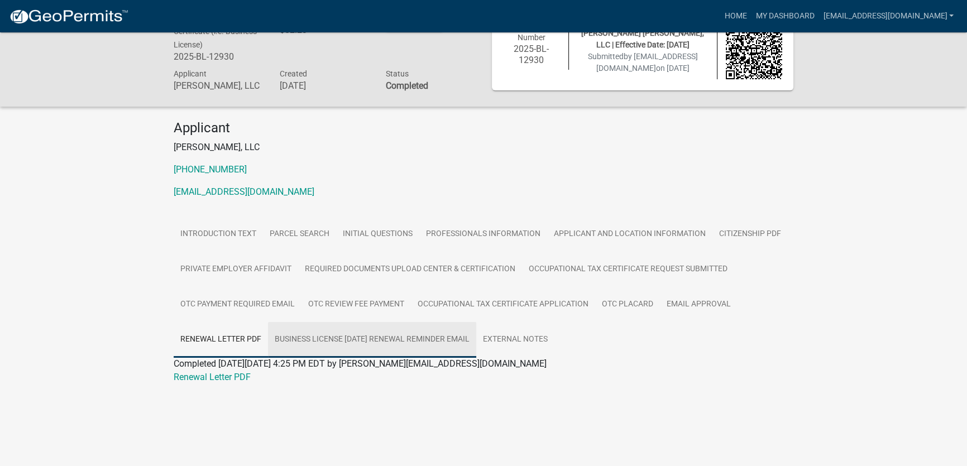
click at [338, 343] on link "Business License [DATE] Renewal Reminder Email" at bounding box center [372, 340] width 208 height 36
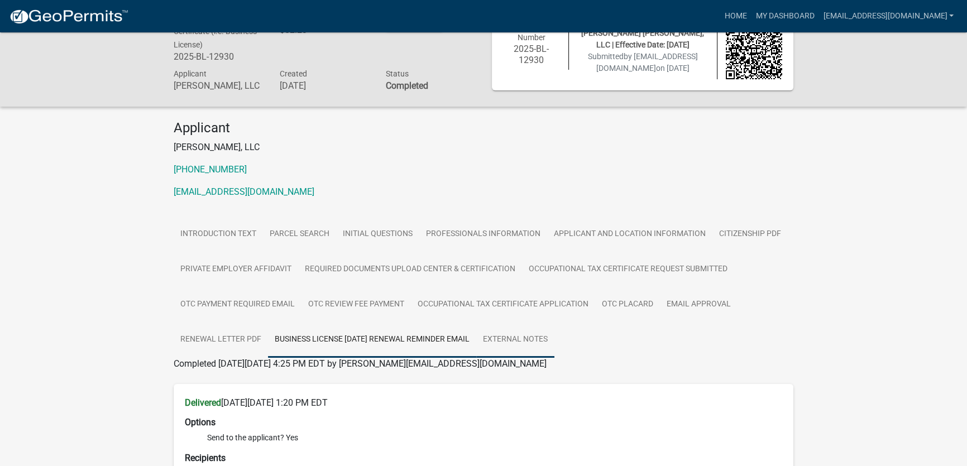
click at [548, 345] on link "External Notes" at bounding box center [515, 340] width 78 height 36
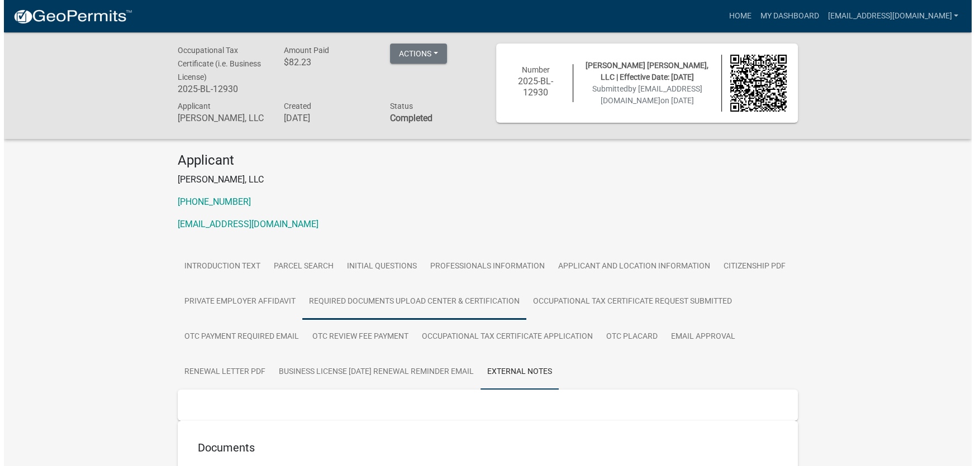
scroll to position [0, 0]
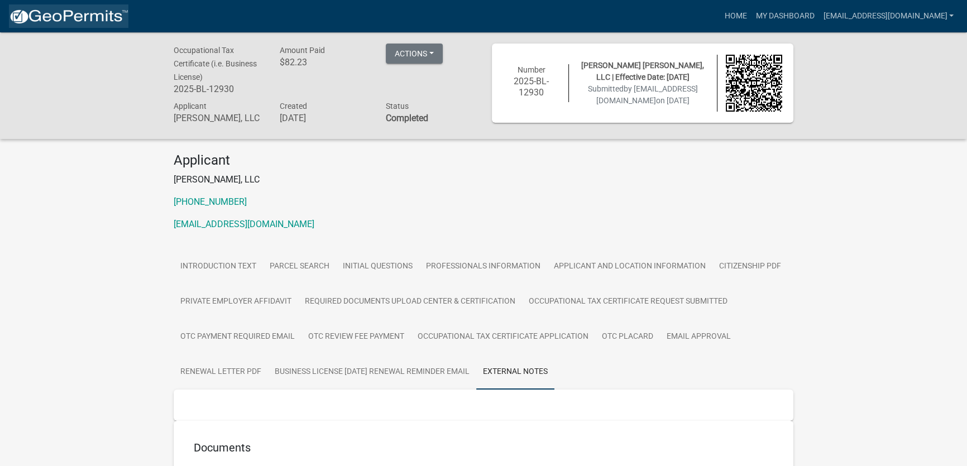
click at [80, 16] on img at bounding box center [69, 16] width 120 height 17
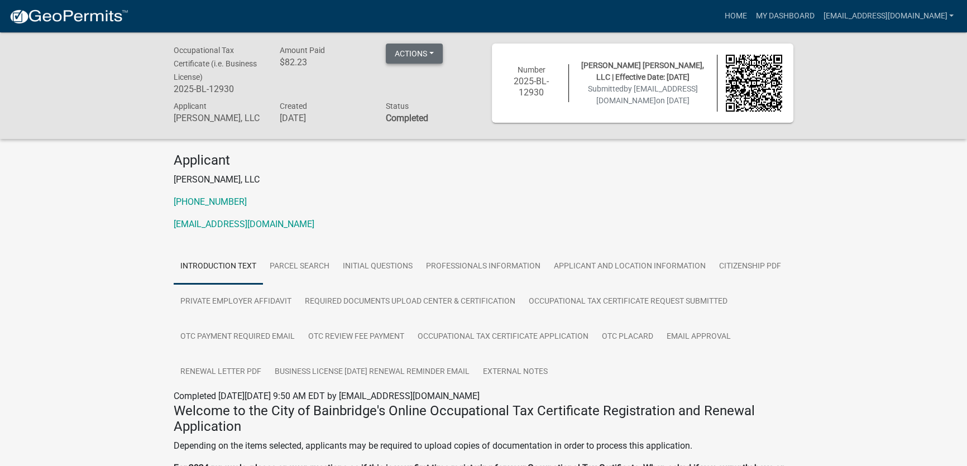
click at [437, 53] on button "Actions" at bounding box center [414, 54] width 57 height 20
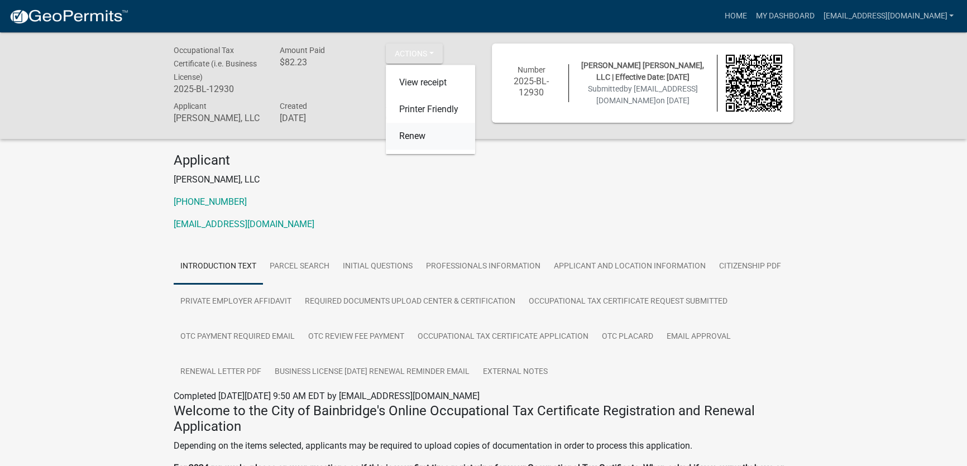
click at [418, 132] on link "Renew" at bounding box center [430, 136] width 89 height 27
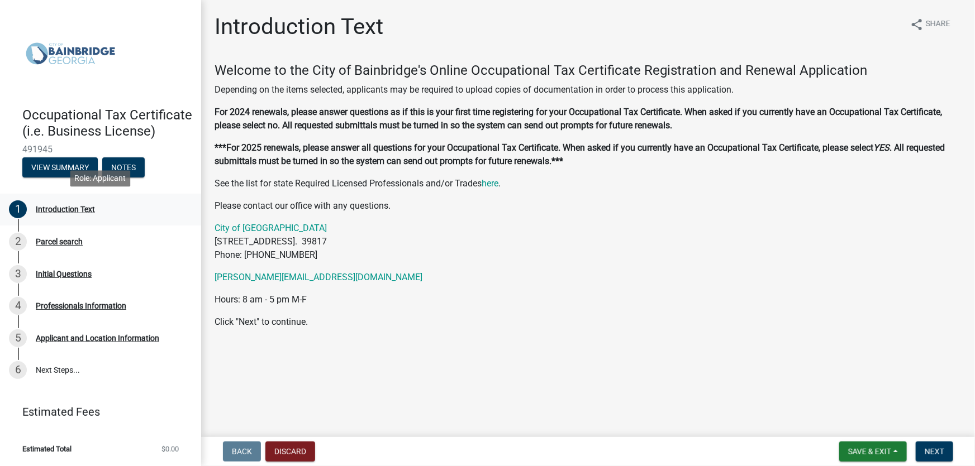
click at [76, 210] on div "Introduction Text" at bounding box center [65, 210] width 59 height 8
click at [932, 453] on span "Next" at bounding box center [934, 451] width 20 height 9
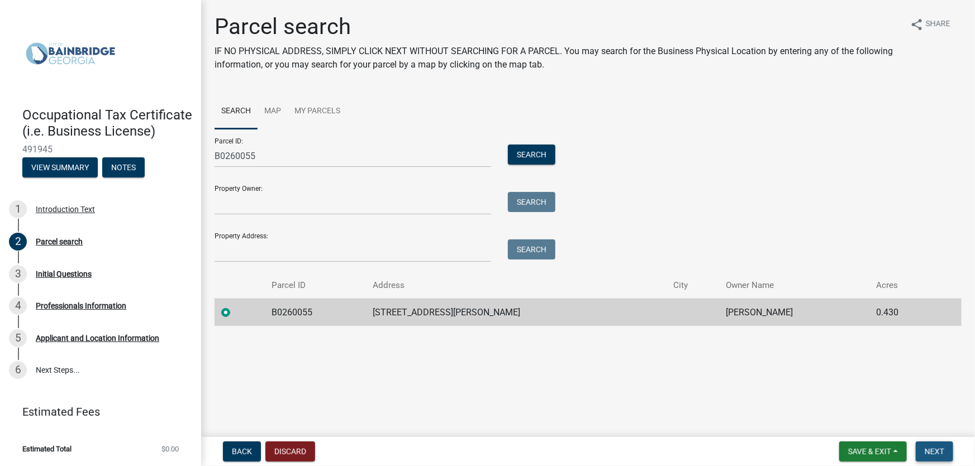
click at [933, 453] on span "Next" at bounding box center [934, 451] width 20 height 9
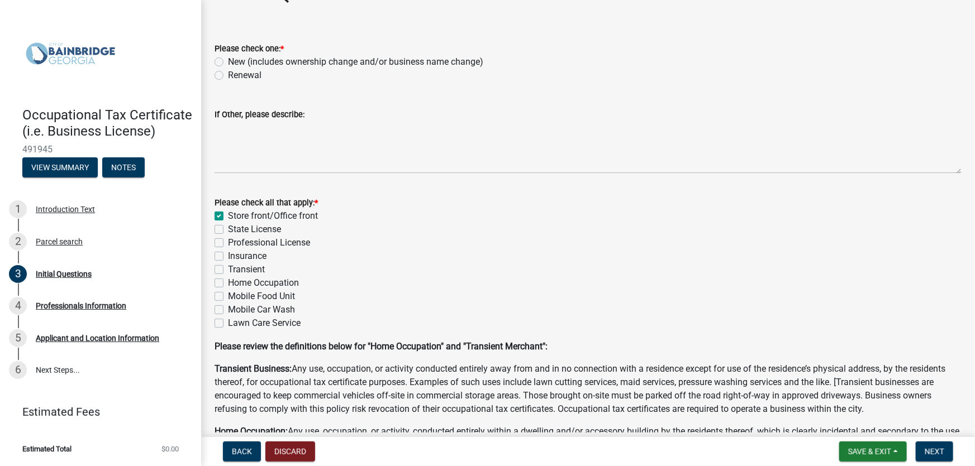
scroll to position [26, 0]
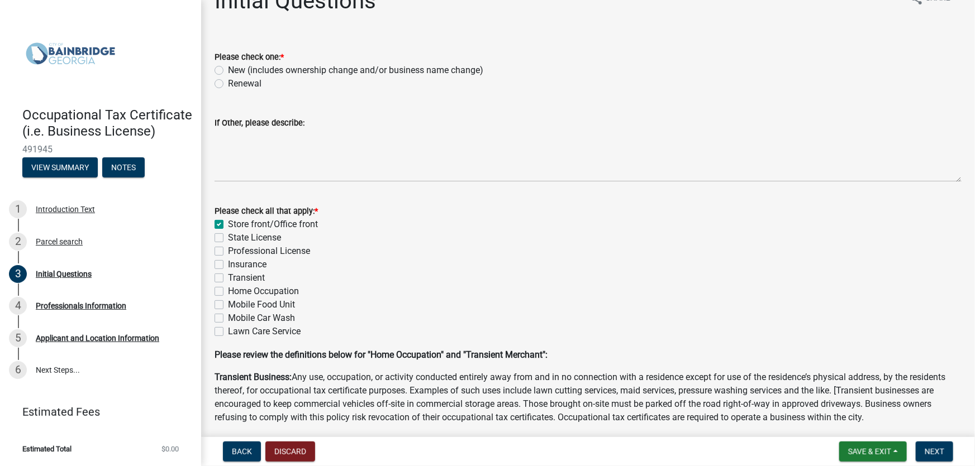
click at [228, 251] on label "Professional License" at bounding box center [269, 251] width 82 height 13
click at [228, 251] on input "Professional License" at bounding box center [231, 248] width 7 height 7
checkbox input "true"
checkbox input "false"
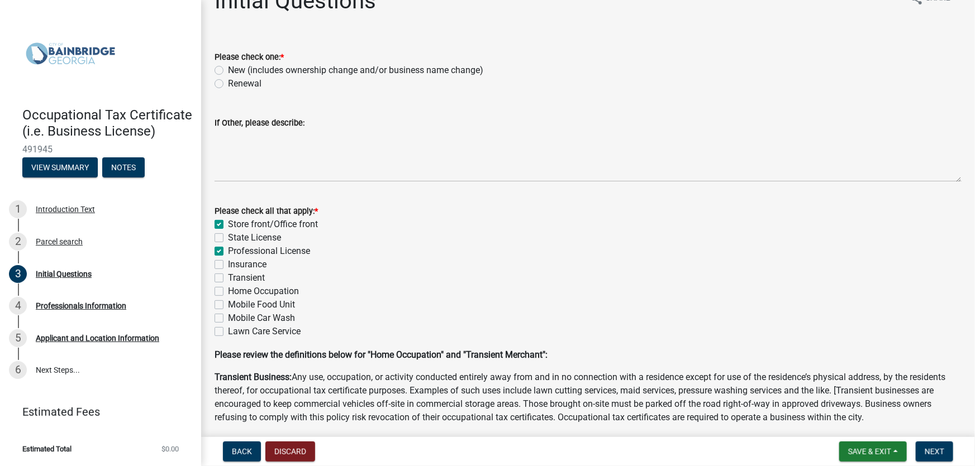
checkbox input "true"
checkbox input "false"
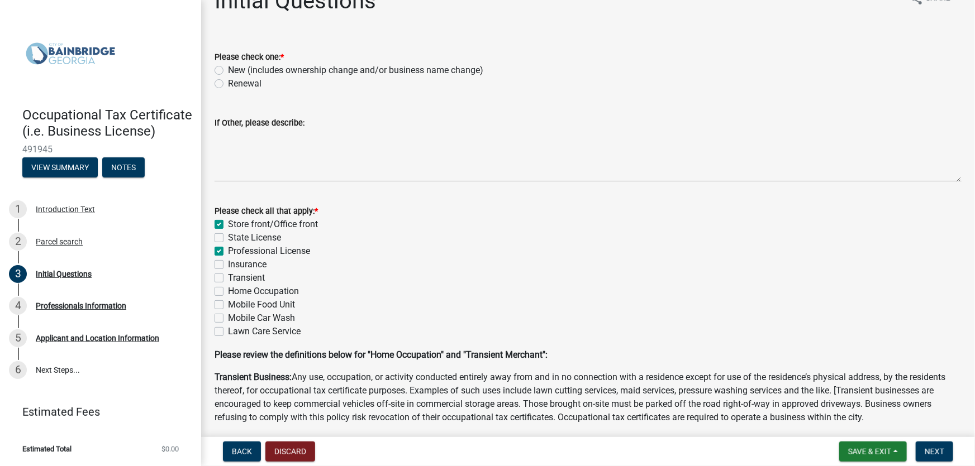
checkbox input "false"
click at [928, 448] on span "Next" at bounding box center [934, 451] width 20 height 9
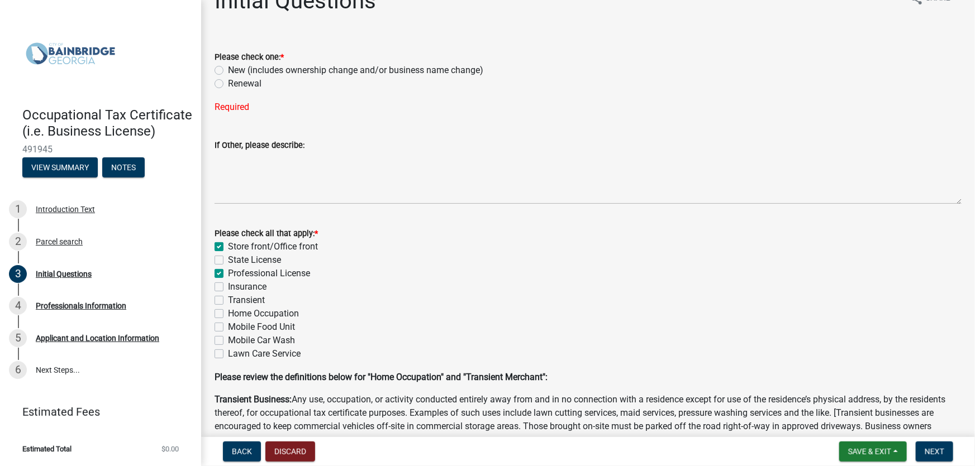
click at [228, 85] on label "Renewal" at bounding box center [245, 83] width 34 height 13
click at [228, 84] on input "Renewal" at bounding box center [231, 80] width 7 height 7
radio input "true"
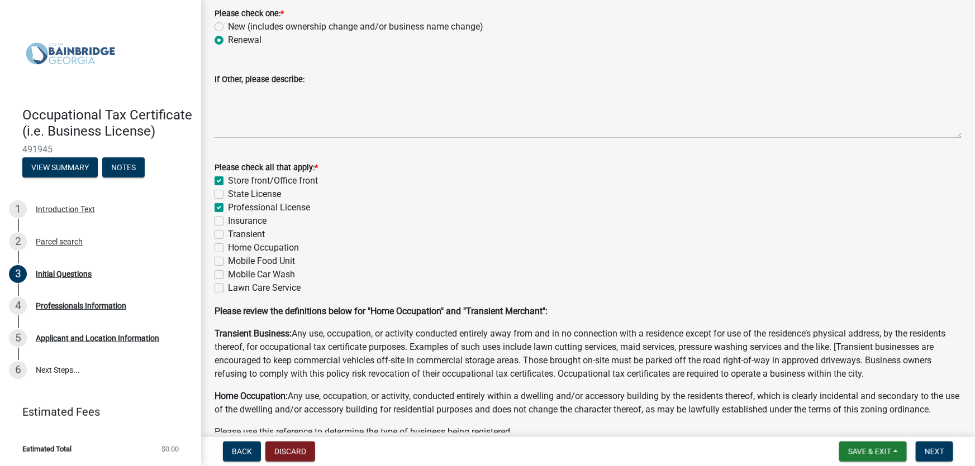
scroll to position [127, 0]
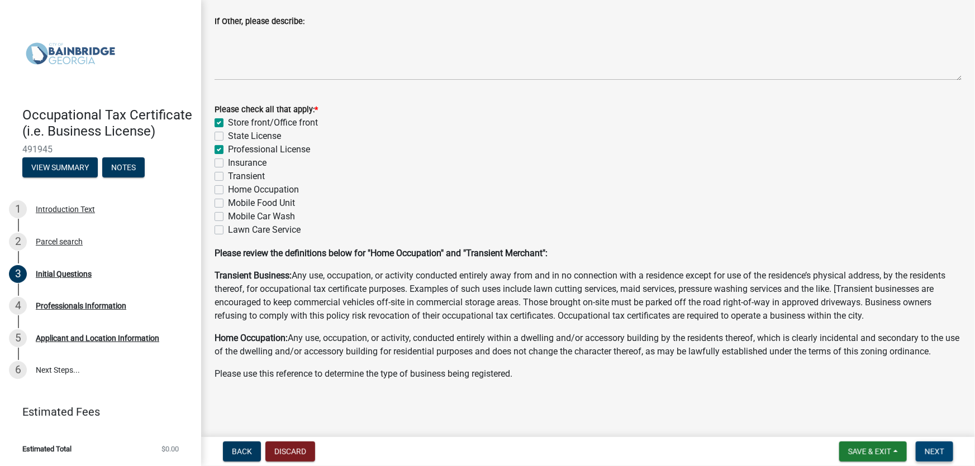
click at [932, 449] on span "Next" at bounding box center [934, 451] width 20 height 9
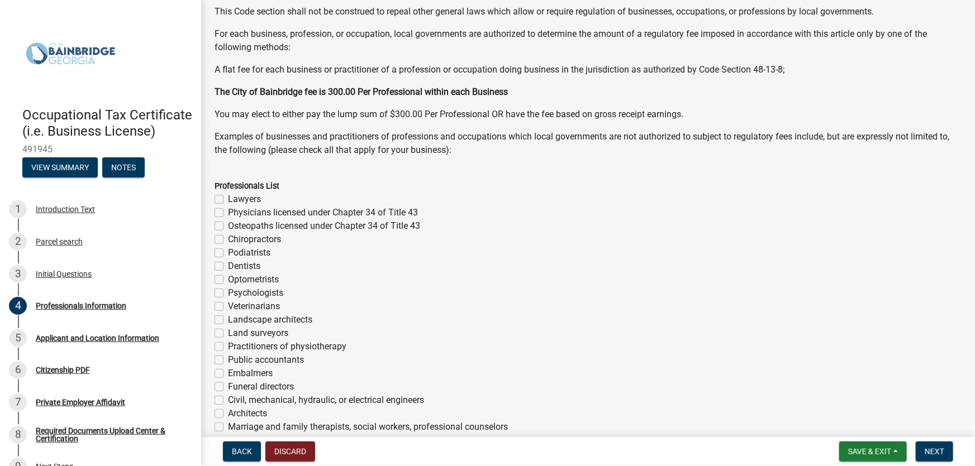
scroll to position [101, 0]
click at [228, 199] on label "Lawyers" at bounding box center [244, 198] width 33 height 13
click at [228, 199] on input "Lawyers" at bounding box center [231, 195] width 7 height 7
checkbox input "true"
checkbox input "false"
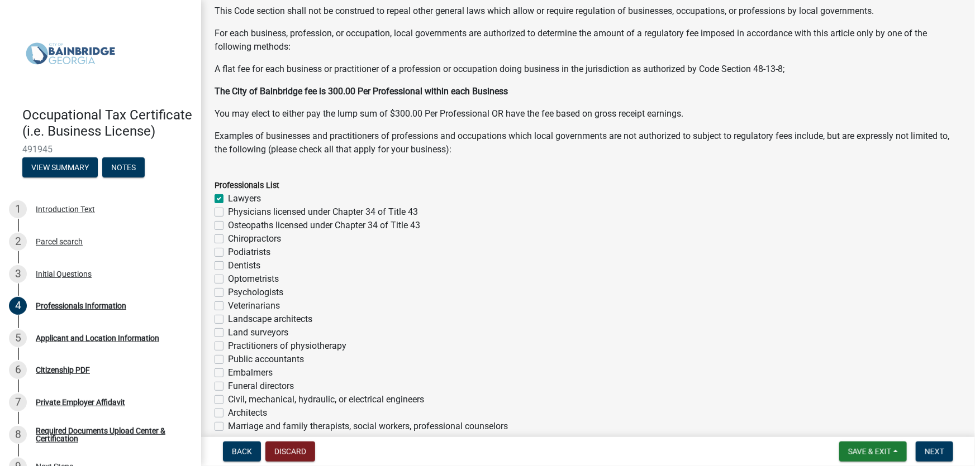
checkbox input "false"
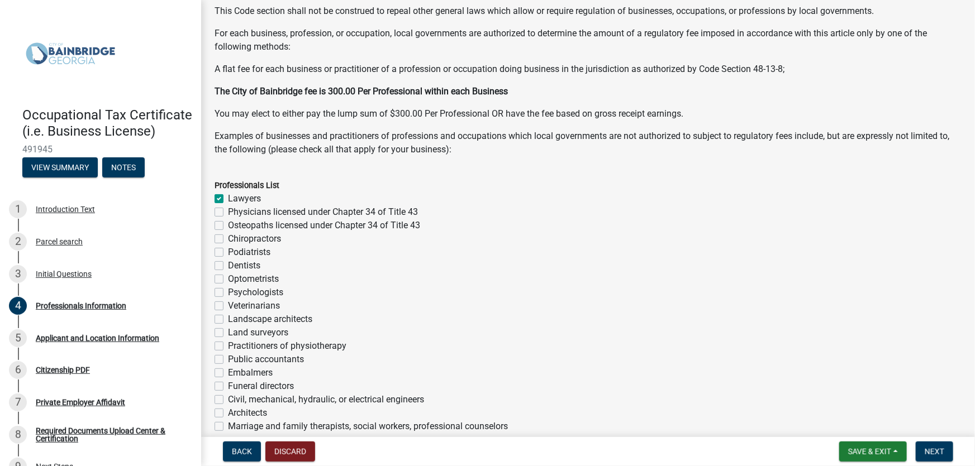
checkbox input "false"
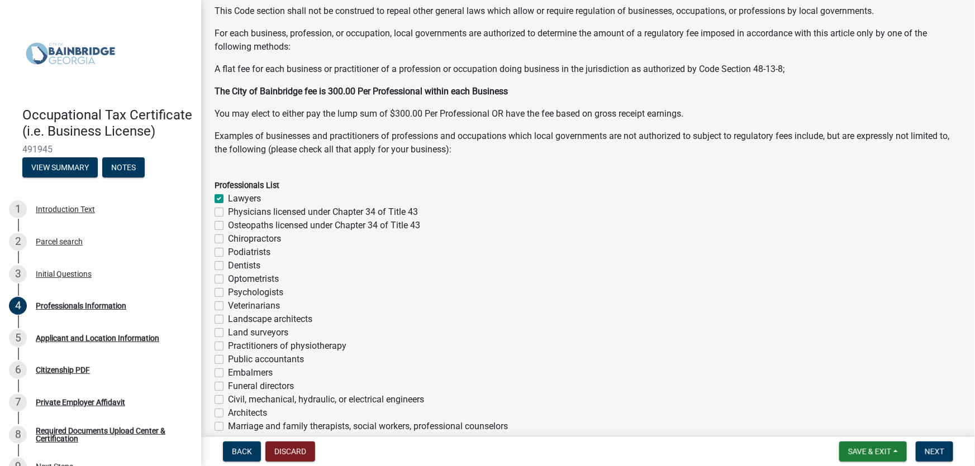
checkbox input "false"
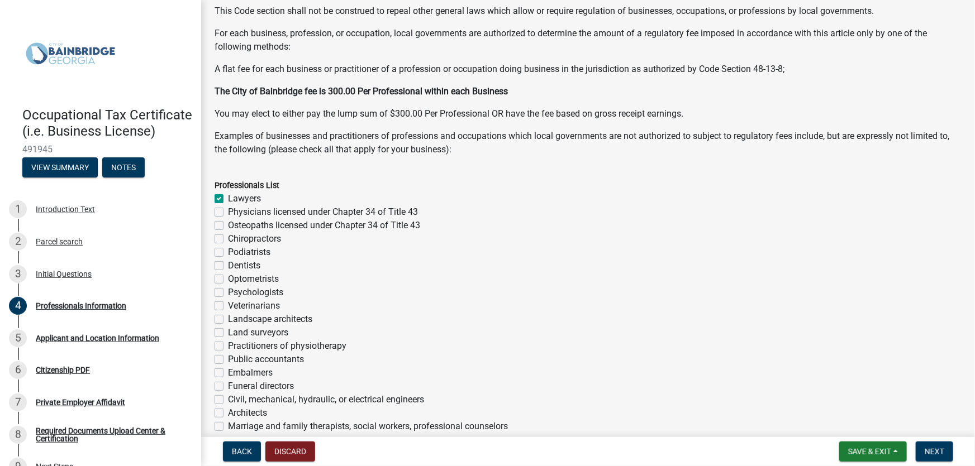
checkbox input "false"
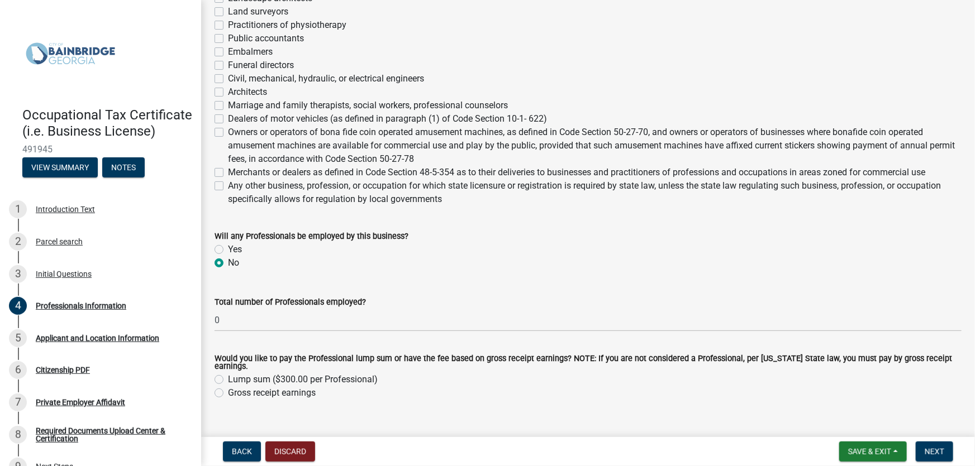
scroll to position [442, 0]
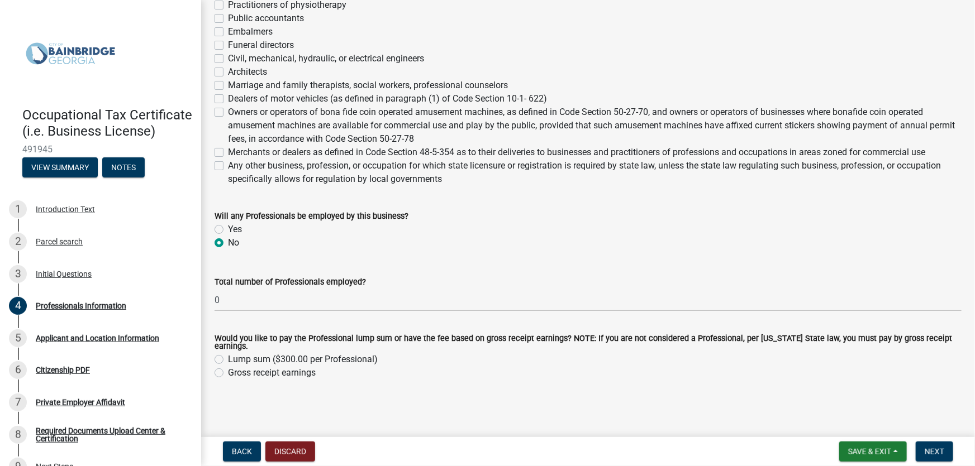
click at [228, 372] on label "Gross receipt earnings" at bounding box center [272, 372] width 88 height 13
click at [228, 372] on input "Gross receipt earnings" at bounding box center [231, 369] width 7 height 7
radio input "true"
click at [938, 451] on span "Next" at bounding box center [934, 451] width 20 height 9
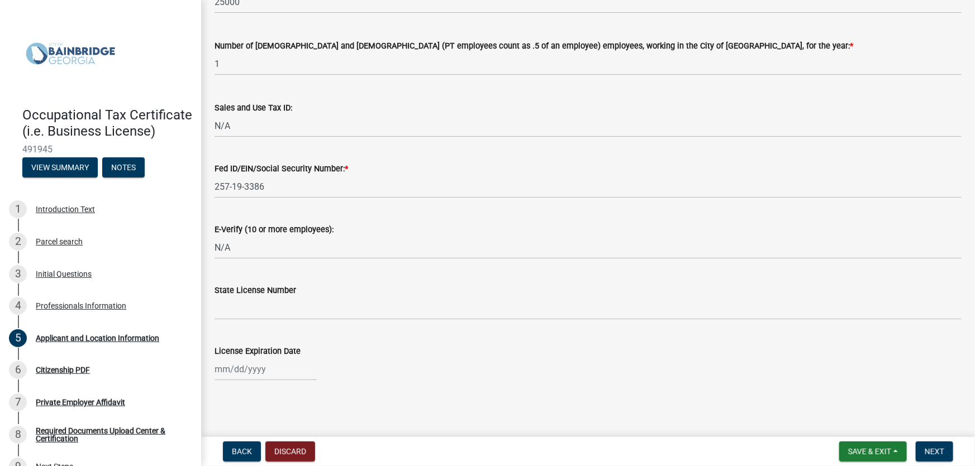
scroll to position [1425, 0]
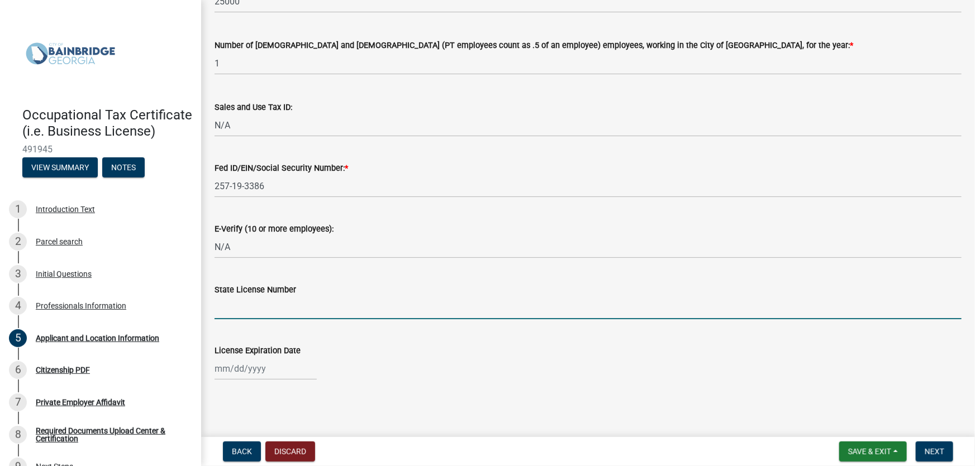
click at [248, 313] on input "State License Number" at bounding box center [587, 308] width 747 height 23
type input "541779"
select select "10"
select select "2025"
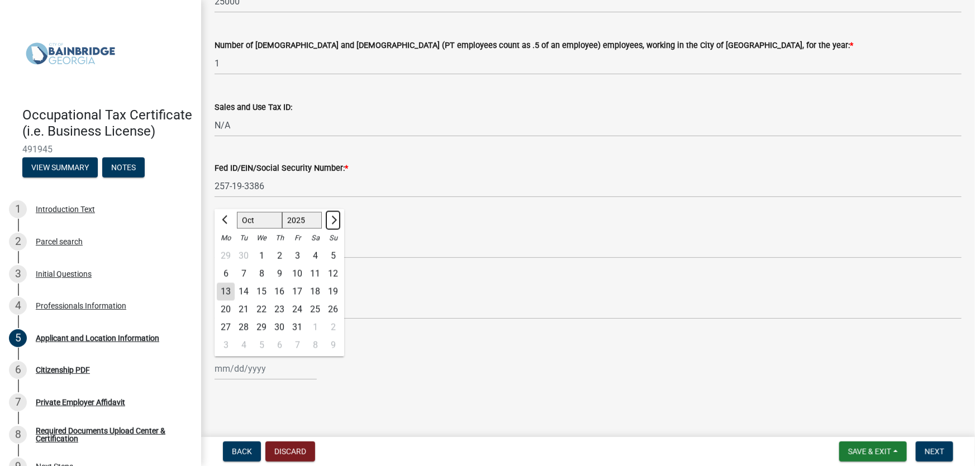
click at [337, 217] on button "Next month" at bounding box center [332, 221] width 13 height 18
select select "12"
click at [261, 328] on div "31" at bounding box center [261, 328] width 18 height 18
type input "[DATE]"
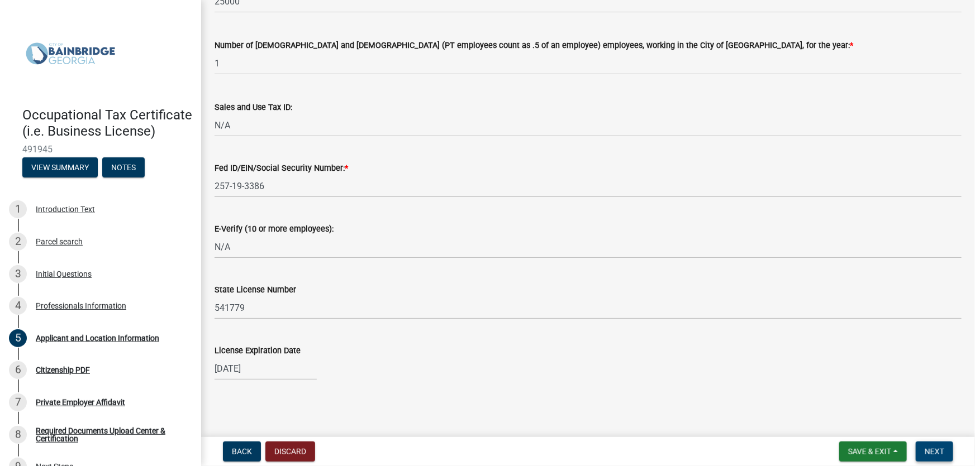
click at [925, 450] on span "Next" at bounding box center [934, 451] width 20 height 9
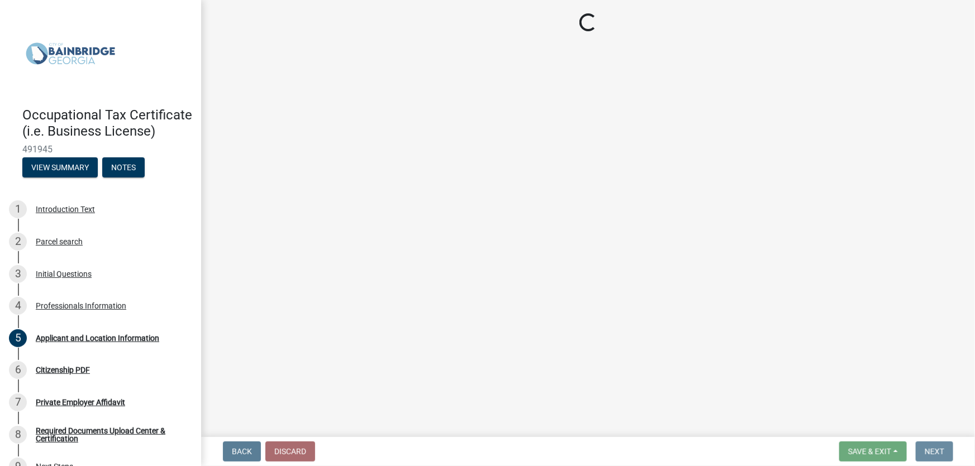
scroll to position [0, 0]
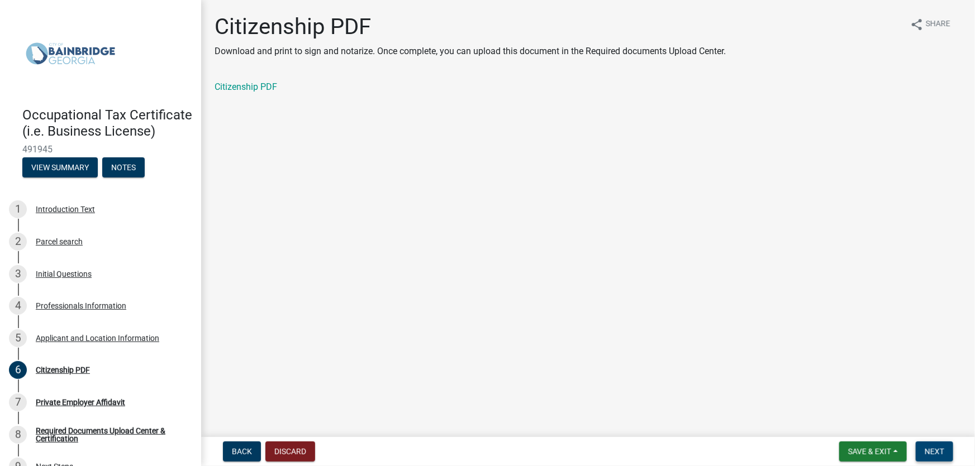
click at [927, 450] on span "Next" at bounding box center [934, 451] width 20 height 9
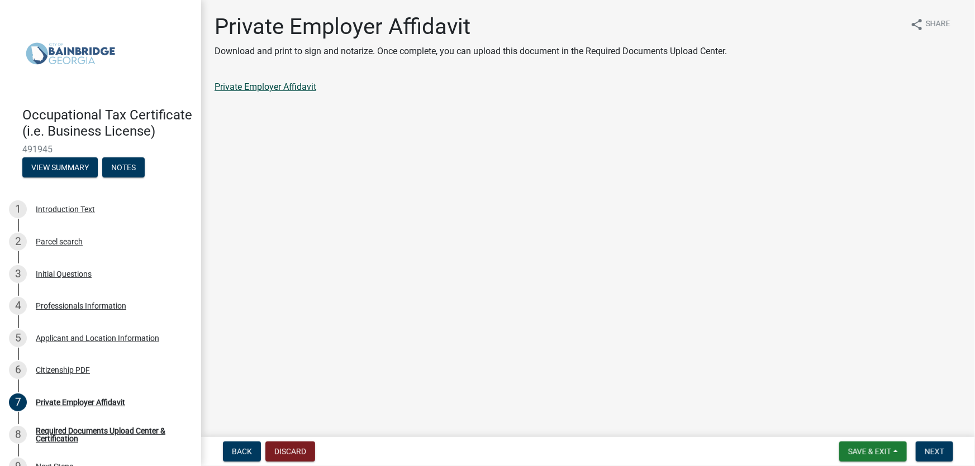
click at [293, 88] on link "Private Employer Affidavit" at bounding box center [265, 87] width 102 height 11
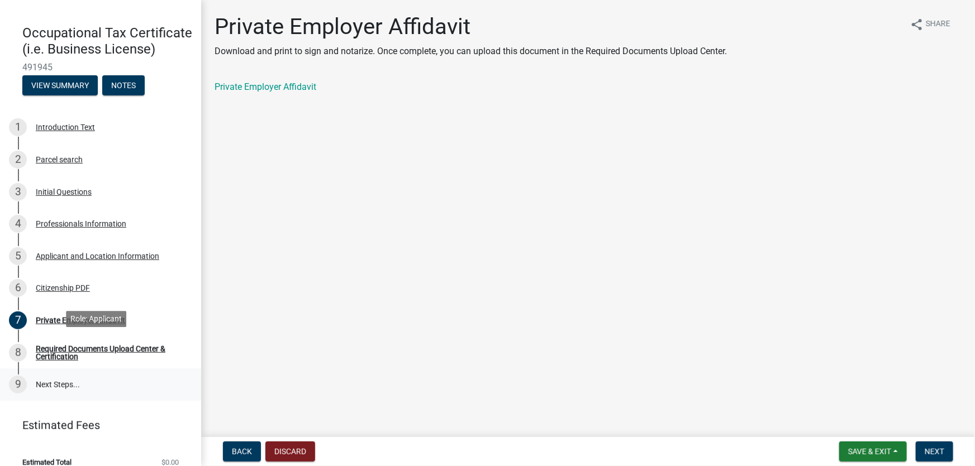
scroll to position [111, 0]
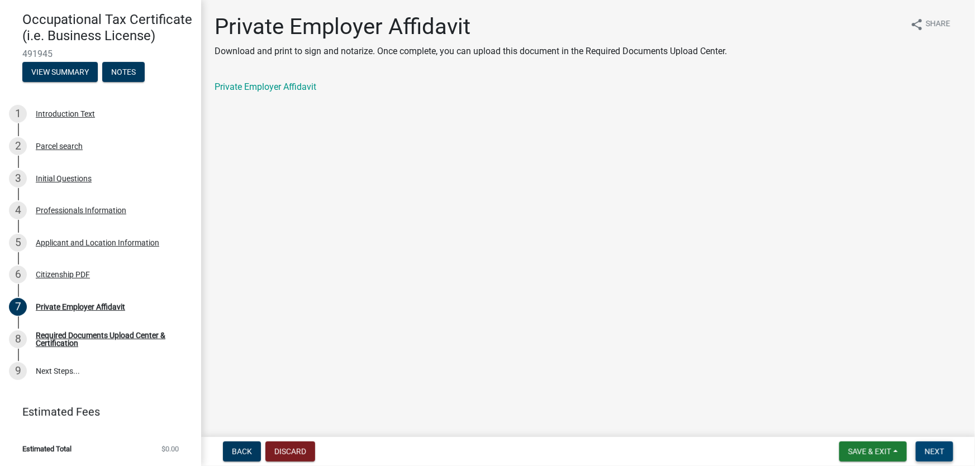
click at [930, 448] on span "Next" at bounding box center [934, 451] width 20 height 9
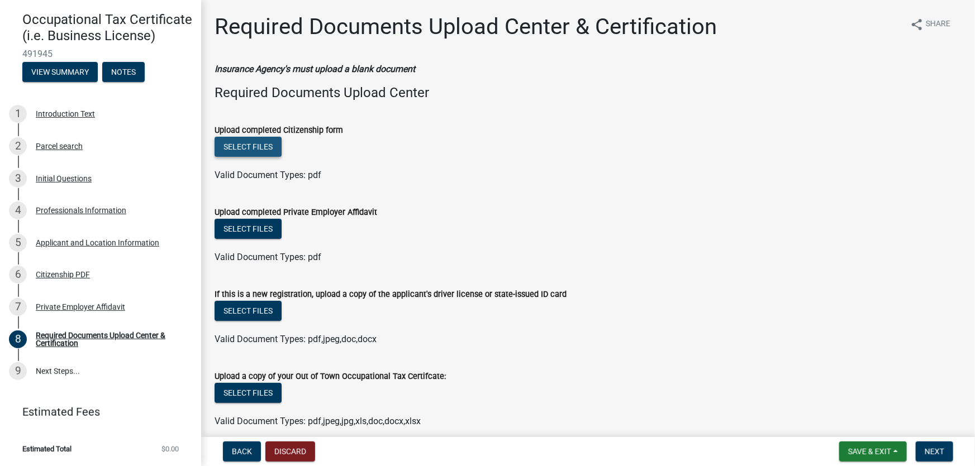
click at [246, 142] on button "Select files" at bounding box center [247, 147] width 67 height 20
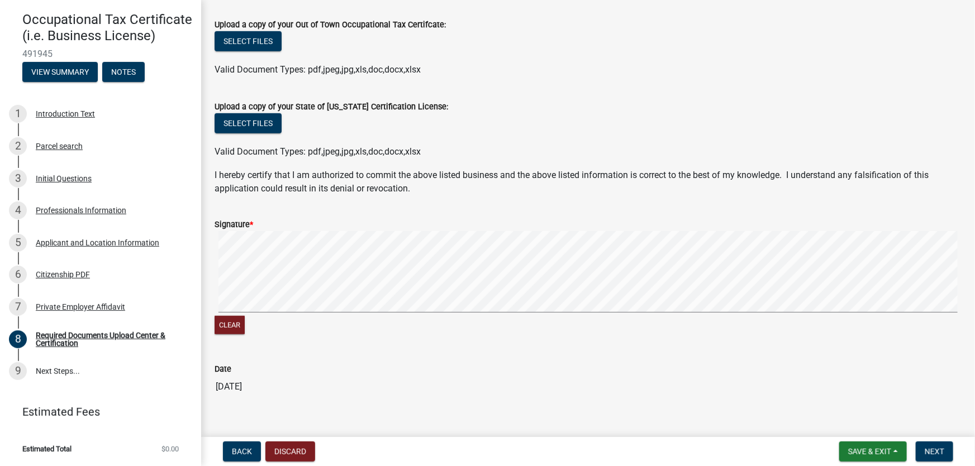
scroll to position [406, 0]
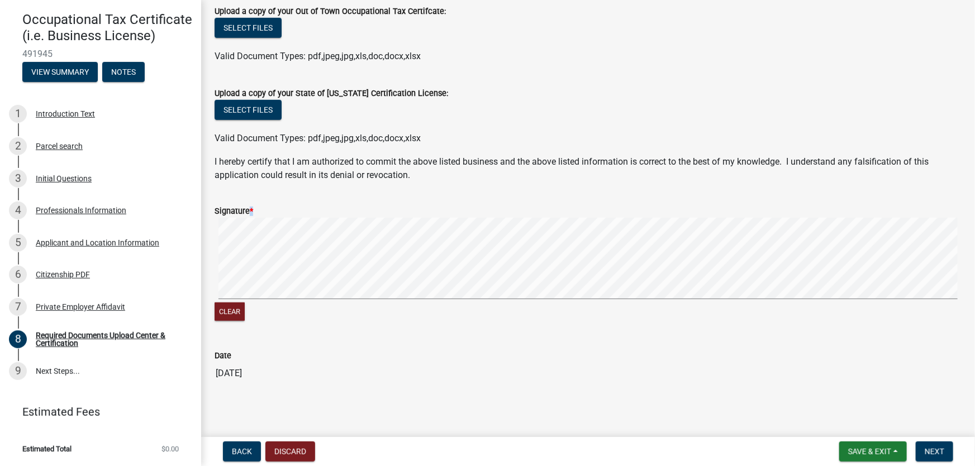
click at [243, 216] on div "Signature *" at bounding box center [587, 210] width 747 height 13
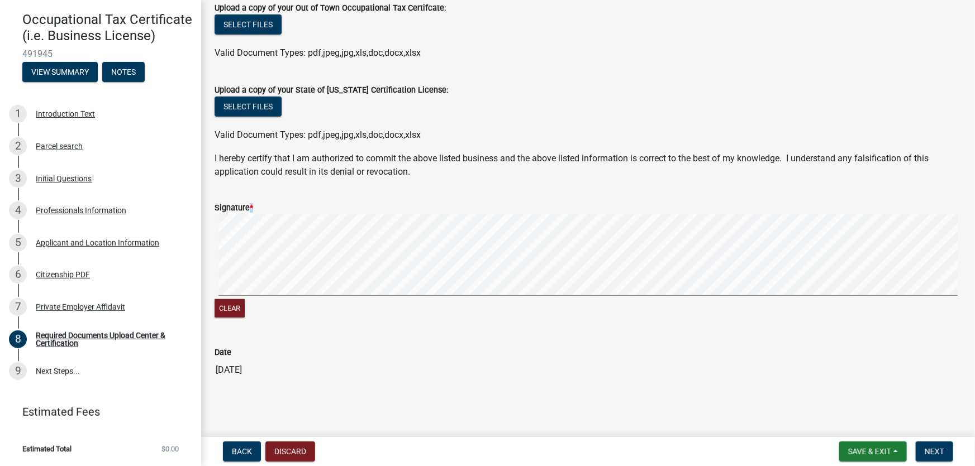
scroll to position [410, 0]
click at [938, 447] on button "Next" at bounding box center [933, 452] width 37 height 20
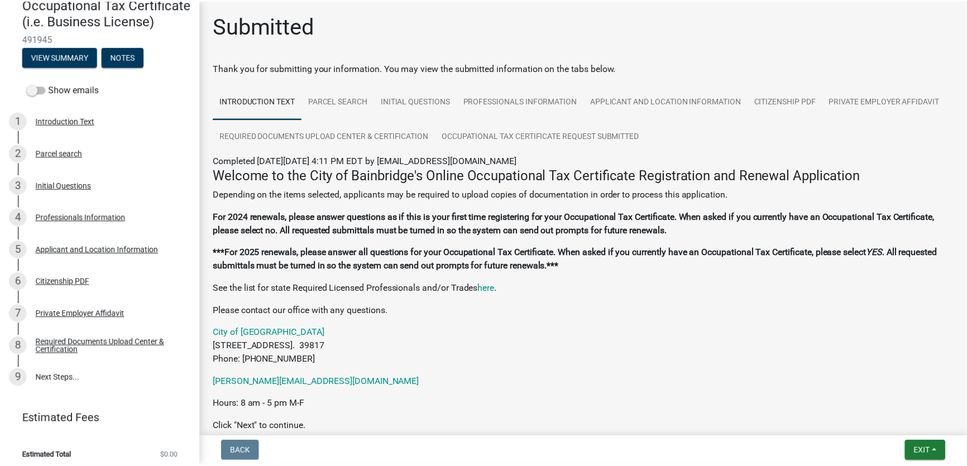
scroll to position [0, 0]
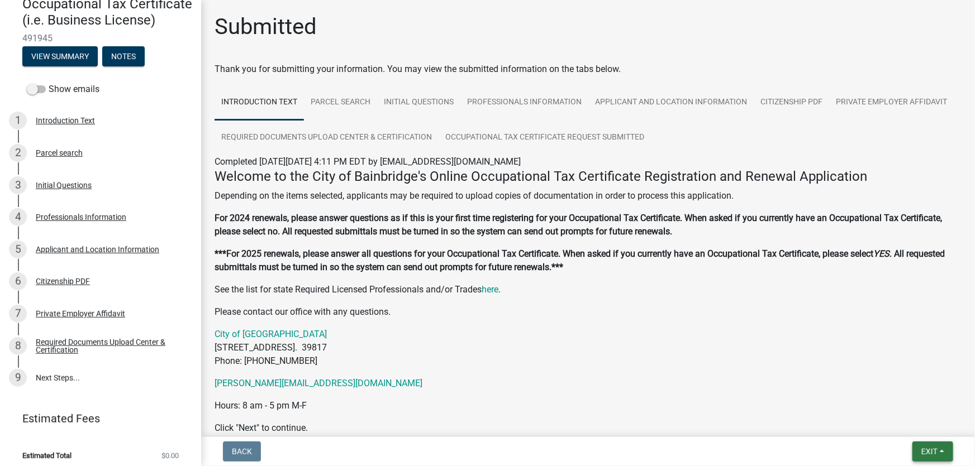
click at [944, 450] on button "Exit" at bounding box center [932, 452] width 41 height 20
click at [912, 426] on button "Save & Exit" at bounding box center [907, 422] width 89 height 27
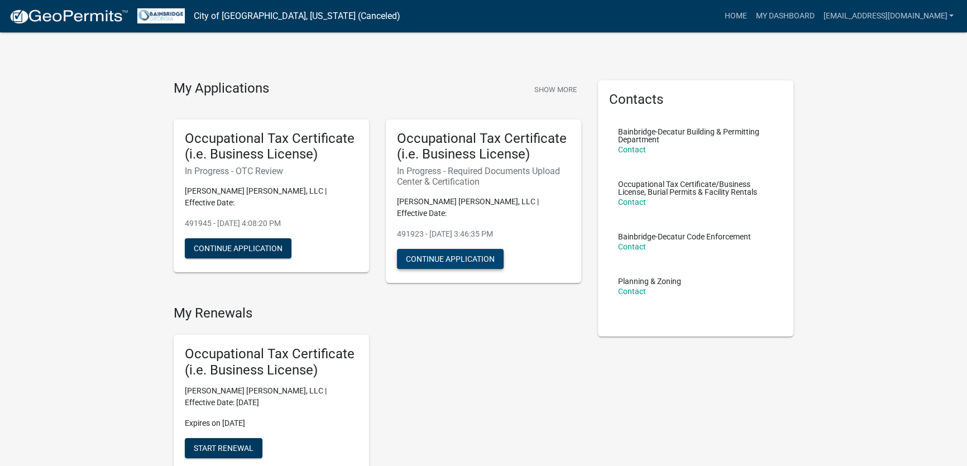
click at [479, 251] on button "Continue Application" at bounding box center [450, 259] width 107 height 20
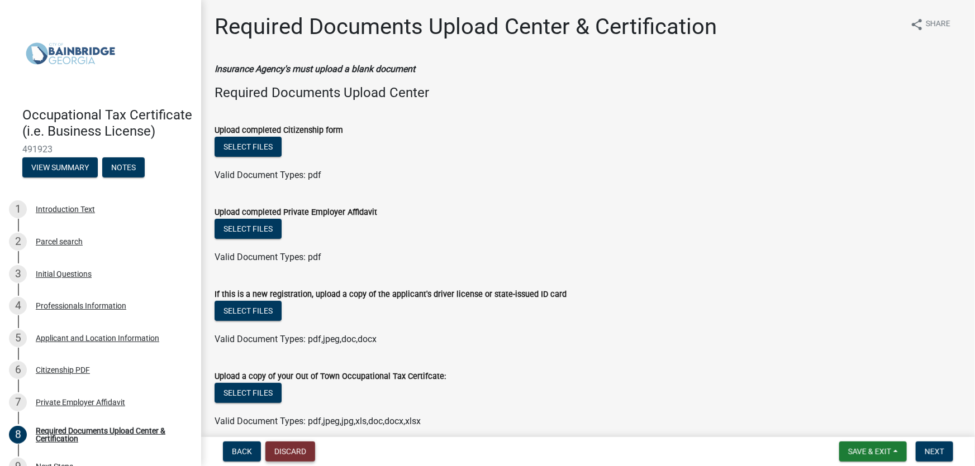
click at [296, 449] on button "Discard" at bounding box center [290, 452] width 50 height 20
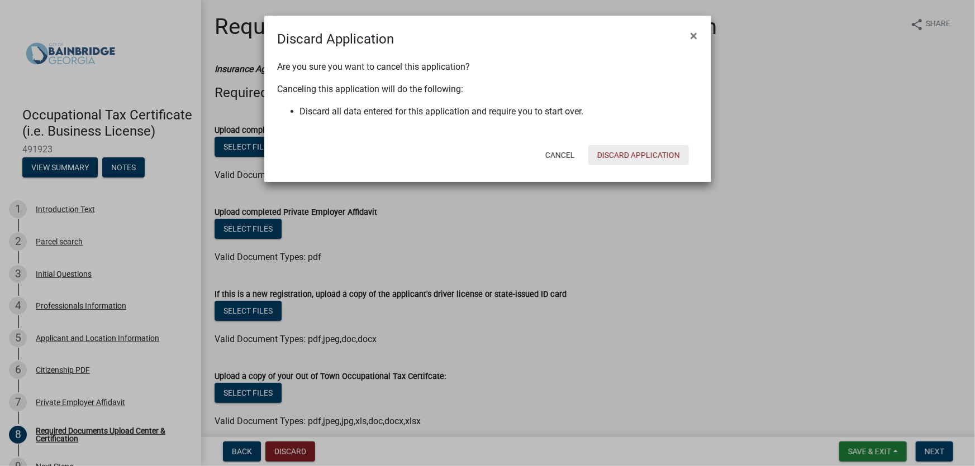
click at [627, 152] on button "Discard Application" at bounding box center [638, 155] width 101 height 20
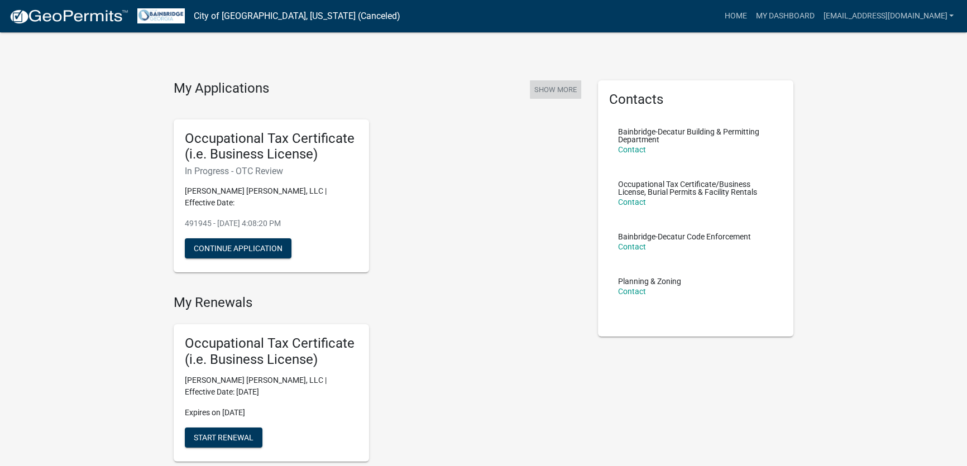
click at [551, 89] on button "Show More" at bounding box center [555, 89] width 51 height 18
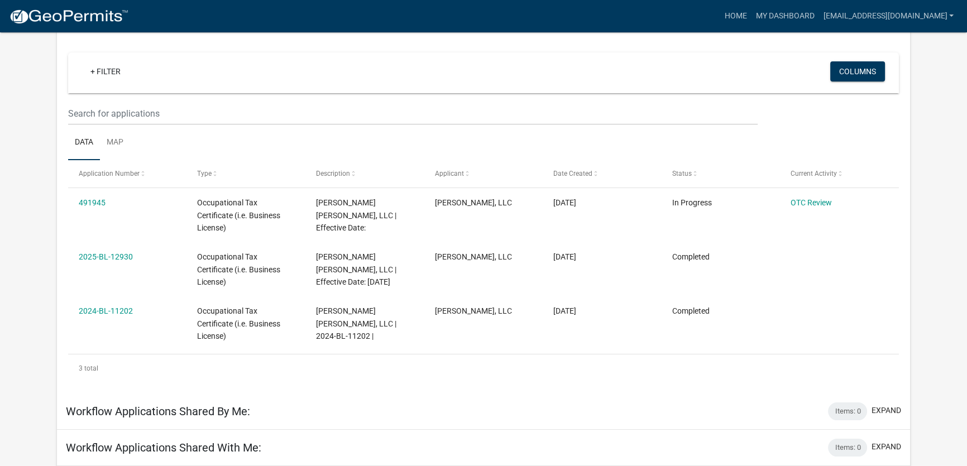
scroll to position [101, 0]
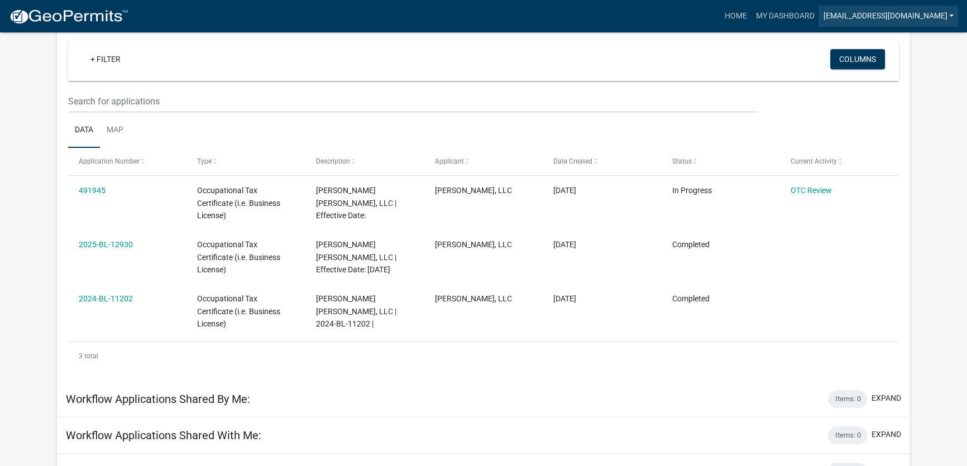
click at [867, 12] on link "[EMAIL_ADDRESS][DOMAIN_NAME]" at bounding box center [889, 16] width 140 height 21
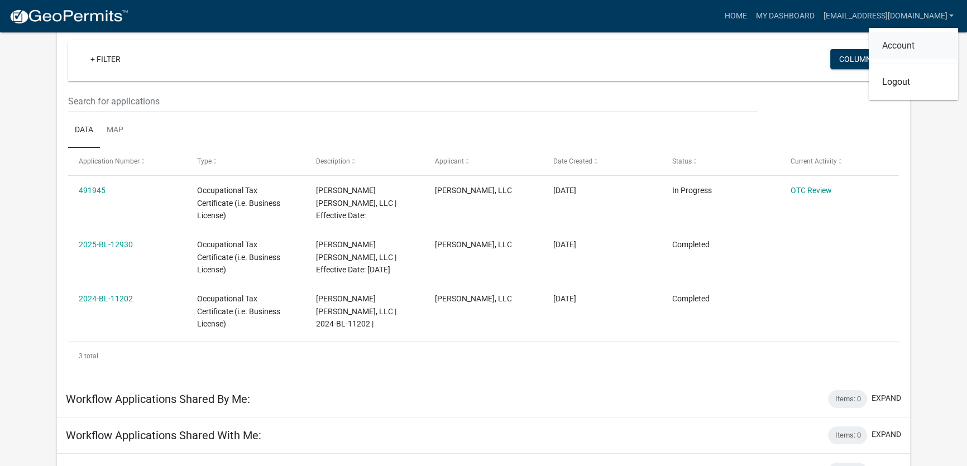
click at [892, 42] on link "Account" at bounding box center [913, 45] width 89 height 27
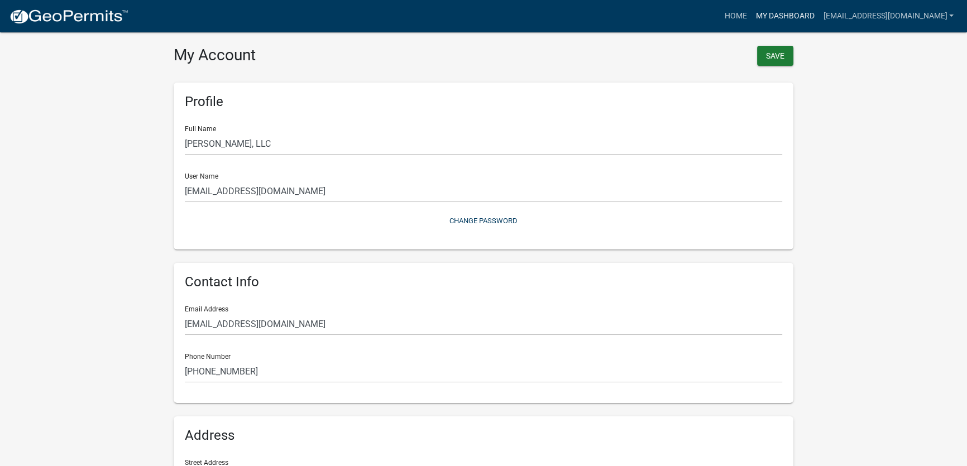
click at [798, 11] on link "My Dashboard" at bounding box center [785, 16] width 68 height 21
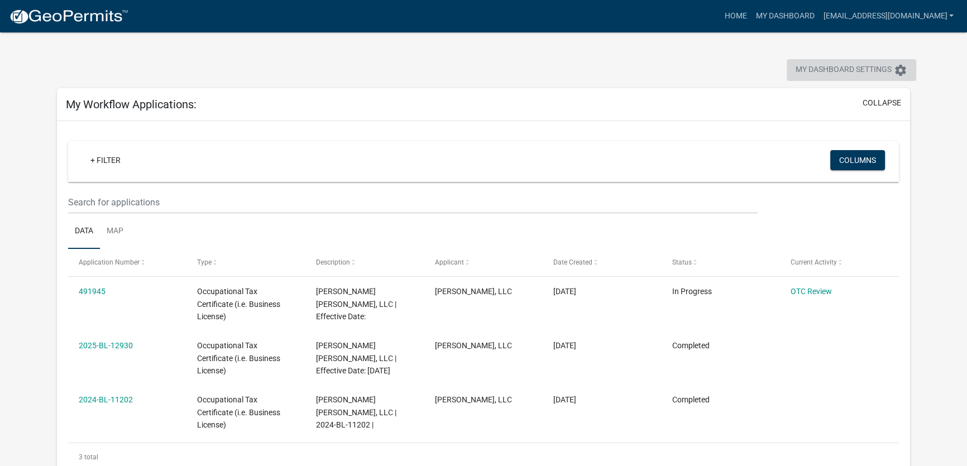
click at [901, 71] on icon "settings" at bounding box center [900, 70] width 13 height 13
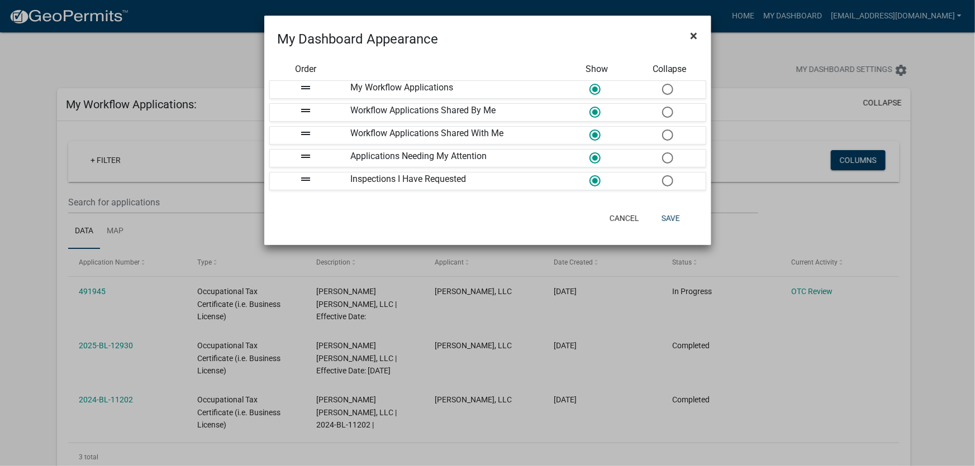
click at [693, 36] on span "×" at bounding box center [693, 36] width 7 height 16
